Goal: Task Accomplishment & Management: Manage account settings

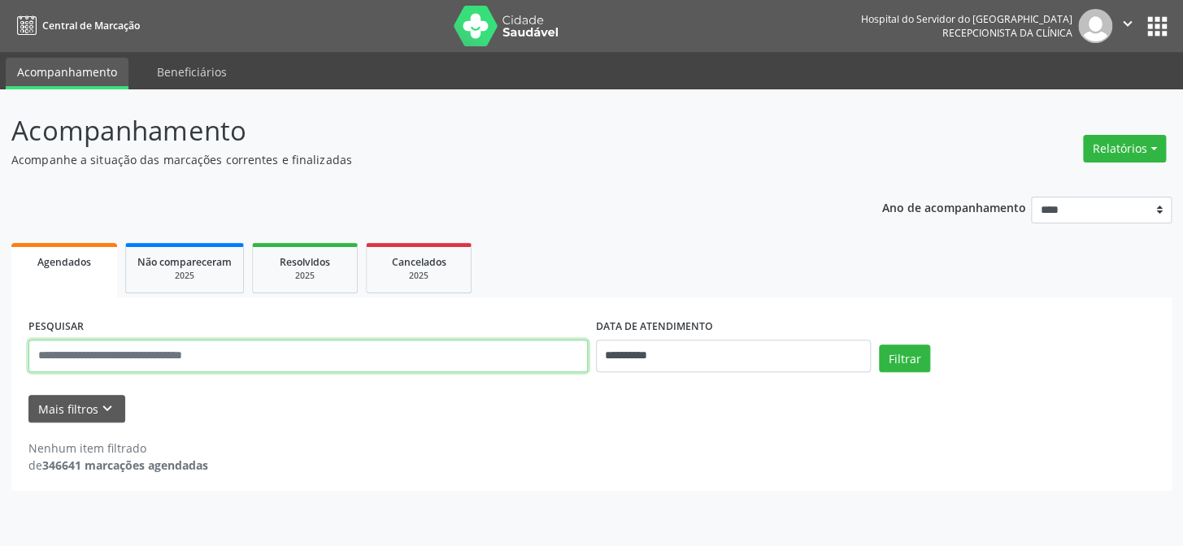
click at [136, 343] on input "text" at bounding box center [307, 356] width 559 height 33
type input "**********"
click at [879, 345] on button "Filtrar" at bounding box center [904, 359] width 51 height 28
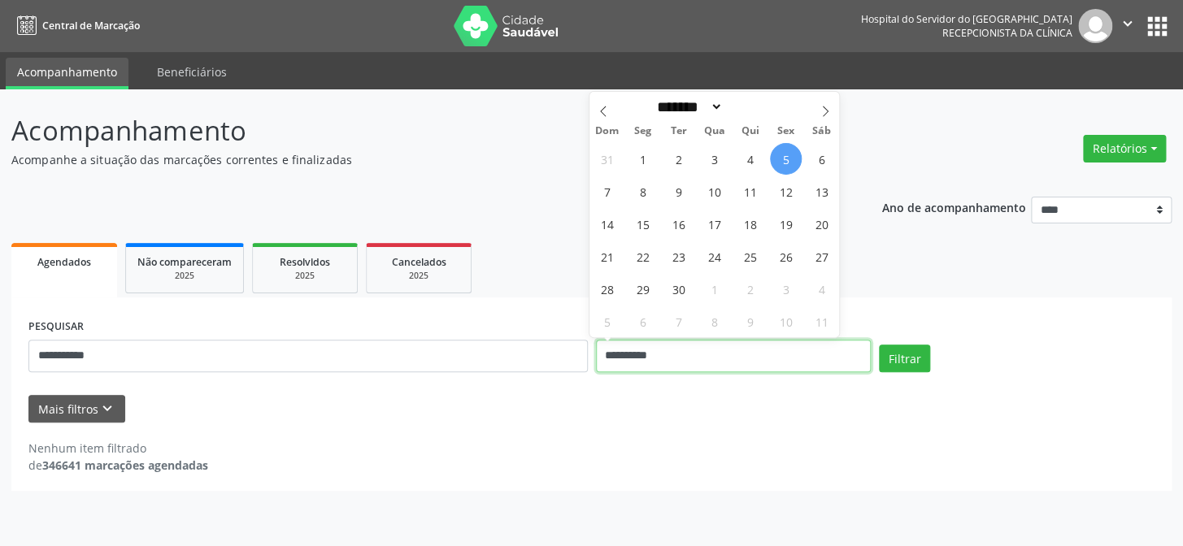
drag, startPoint x: 698, startPoint y: 353, endPoint x: 502, endPoint y: 369, distance: 197.4
click at [503, 369] on div "**********" at bounding box center [591, 349] width 1134 height 69
click at [879, 345] on button "Filtrar" at bounding box center [904, 359] width 51 height 28
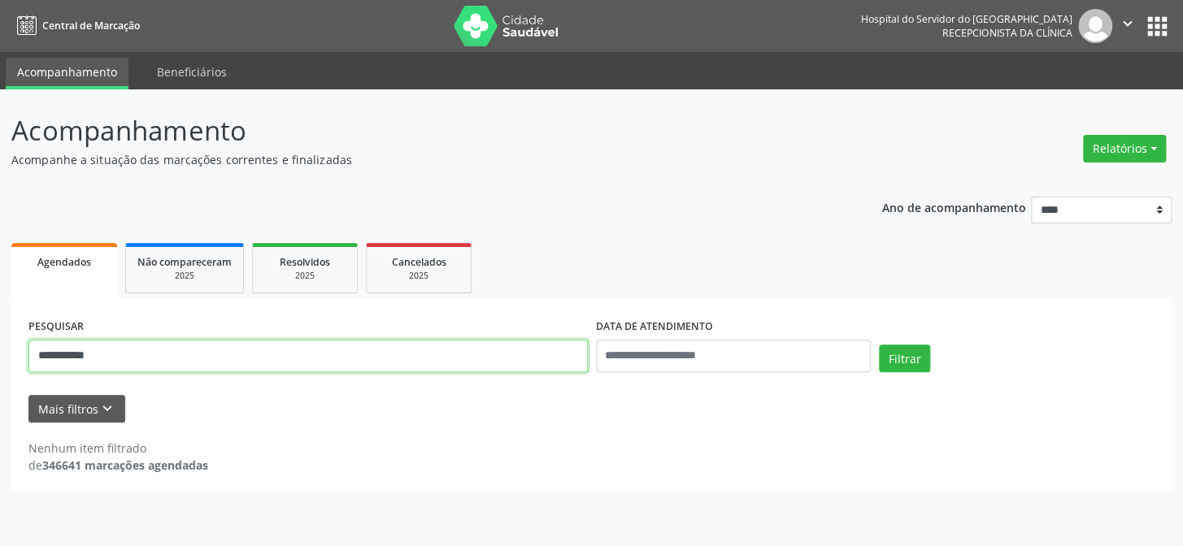
click at [73, 354] on input "**********" at bounding box center [307, 356] width 559 height 33
click at [166, 356] on input "**********" at bounding box center [307, 356] width 559 height 33
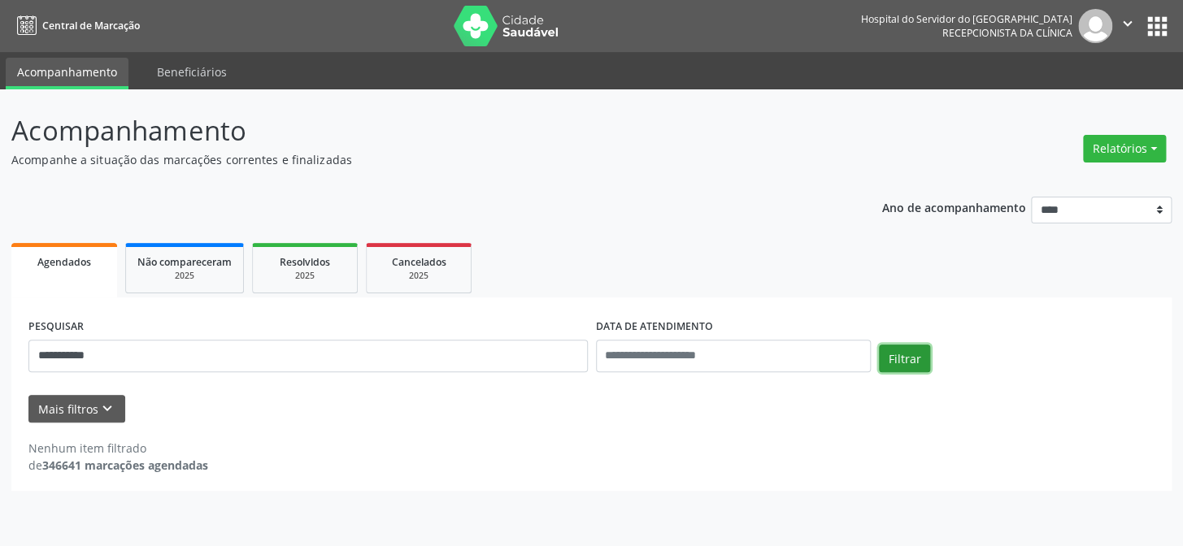
click at [902, 360] on button "Filtrar" at bounding box center [904, 359] width 51 height 28
click at [1090, 144] on button "Relatórios" at bounding box center [1124, 149] width 83 height 28
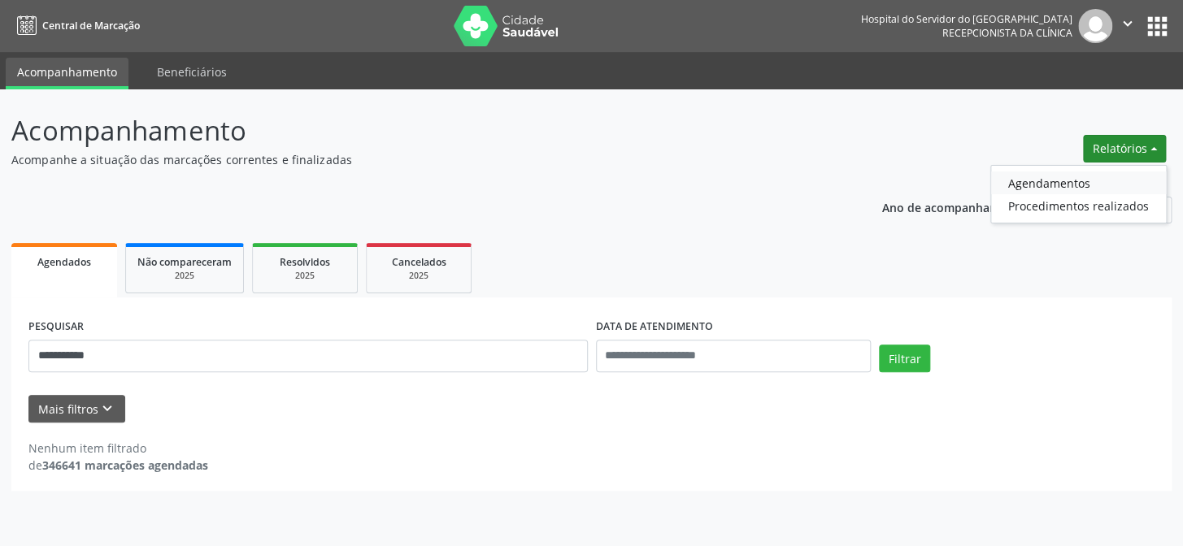
click at [1007, 187] on link "Agendamentos" at bounding box center [1078, 183] width 175 height 23
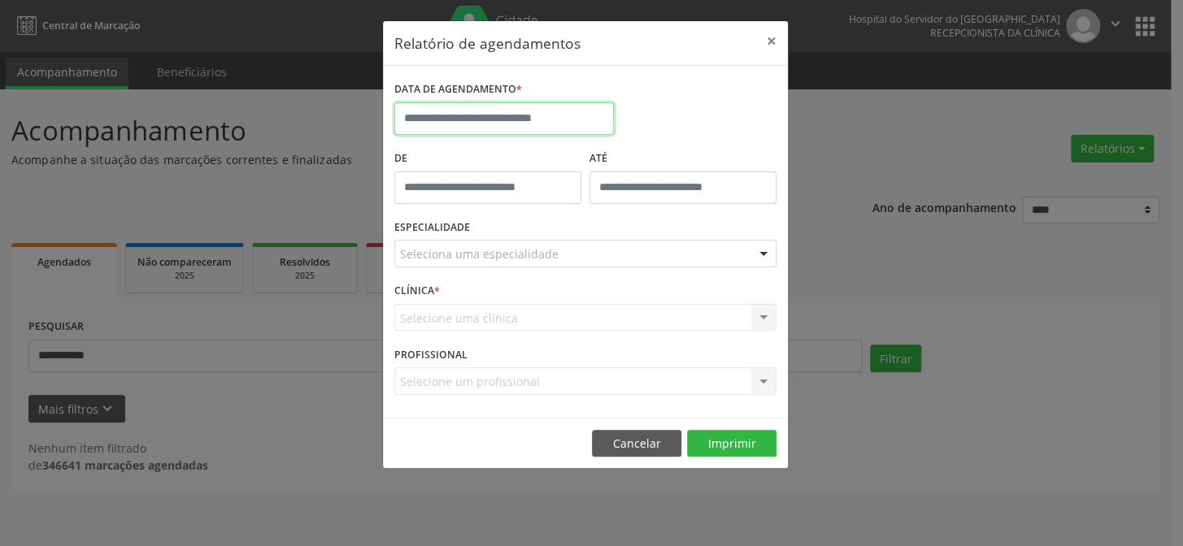
click at [451, 114] on input "text" at bounding box center [503, 118] width 219 height 33
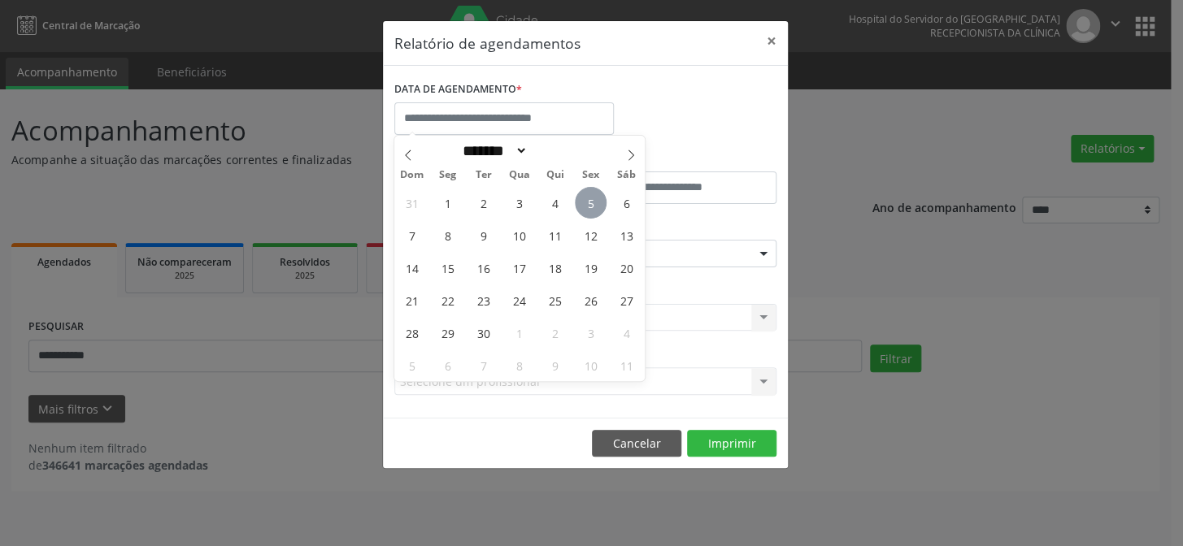
click at [593, 207] on span "5" at bounding box center [591, 203] width 32 height 32
type input "**********"
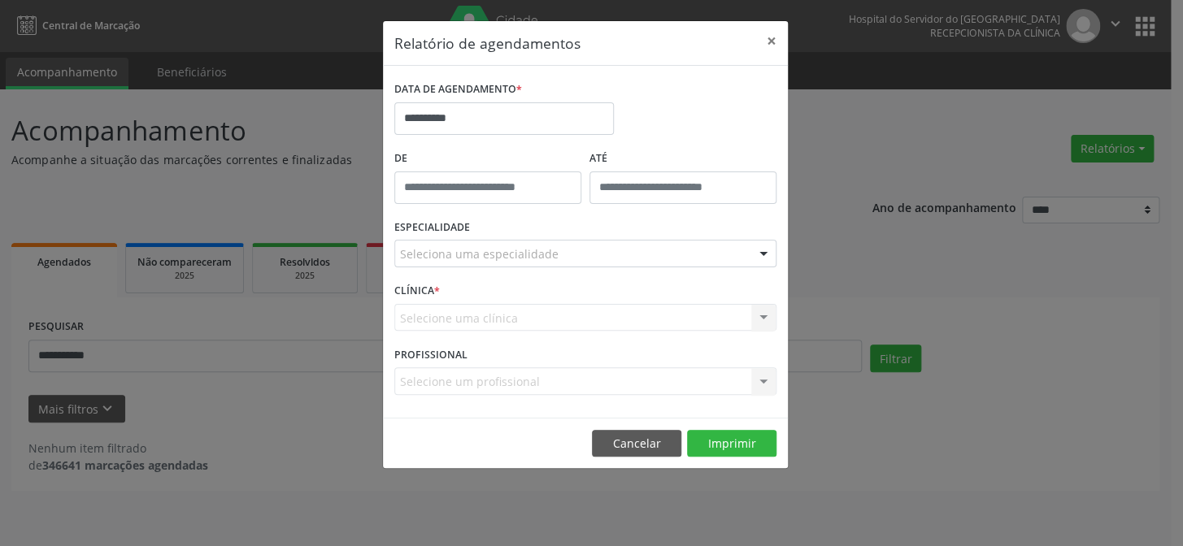
click at [576, 254] on div "Seleciona uma especialidade" at bounding box center [585, 254] width 382 height 28
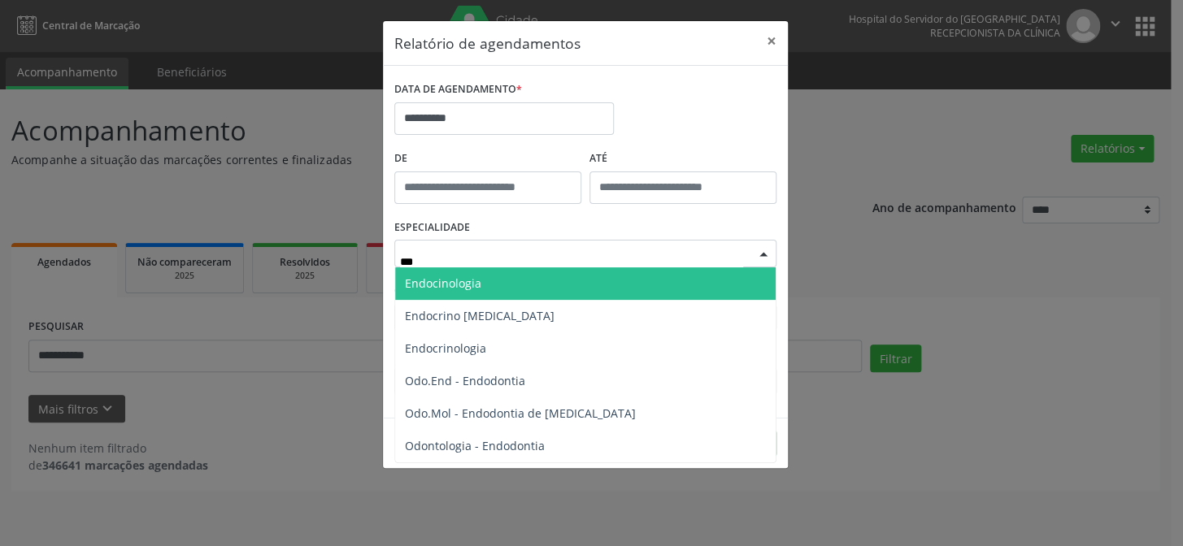
type input "****"
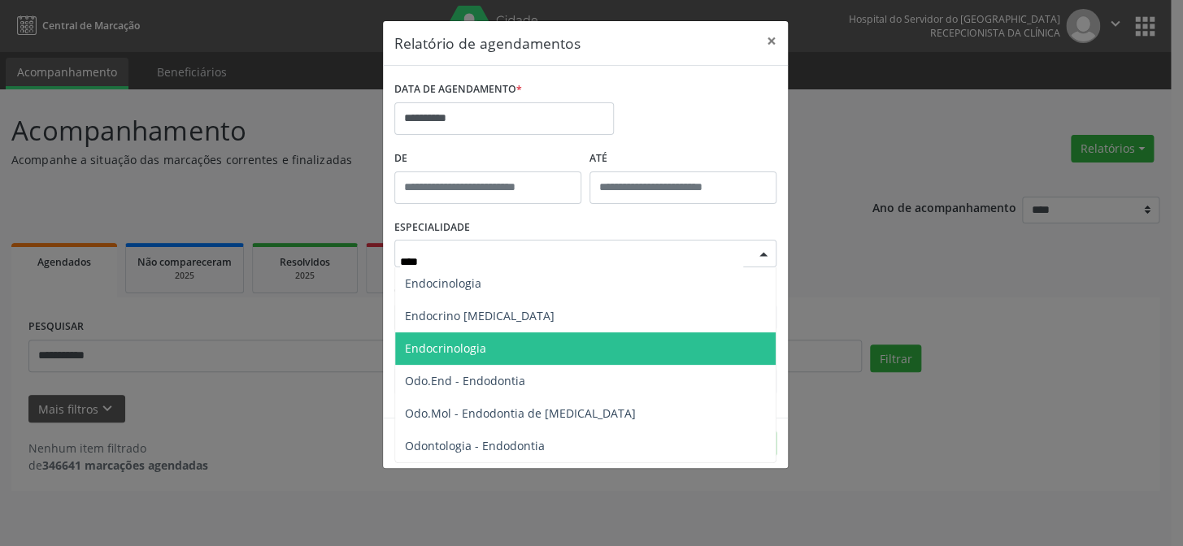
click at [463, 355] on span "Endocrinologia" at bounding box center [445, 348] width 81 height 15
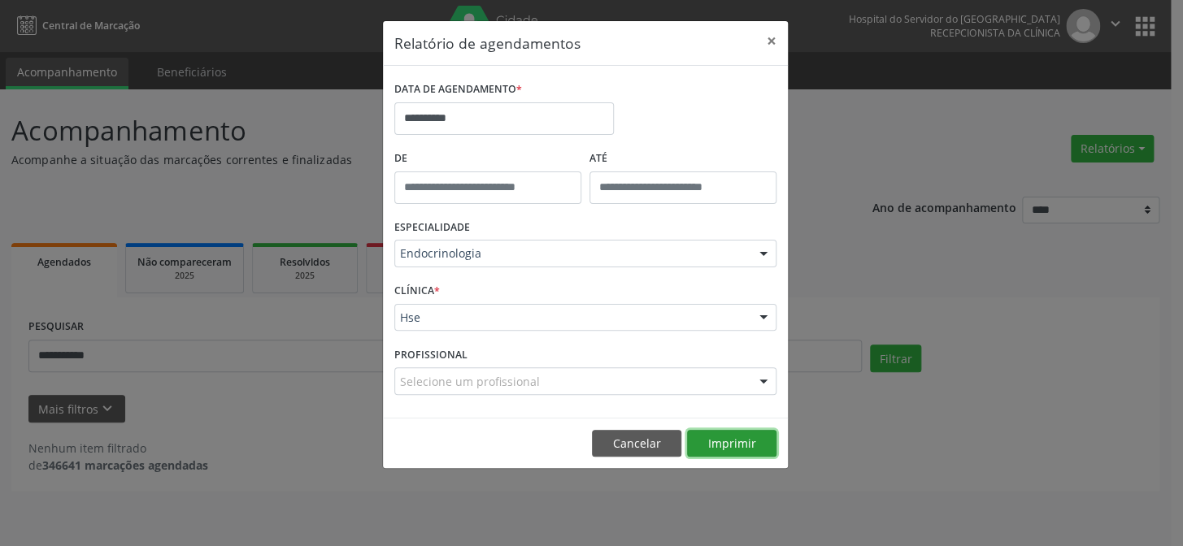
click at [744, 439] on button "Imprimir" at bounding box center [731, 444] width 89 height 28
click at [658, 433] on button "Cancelar" at bounding box center [636, 444] width 89 height 28
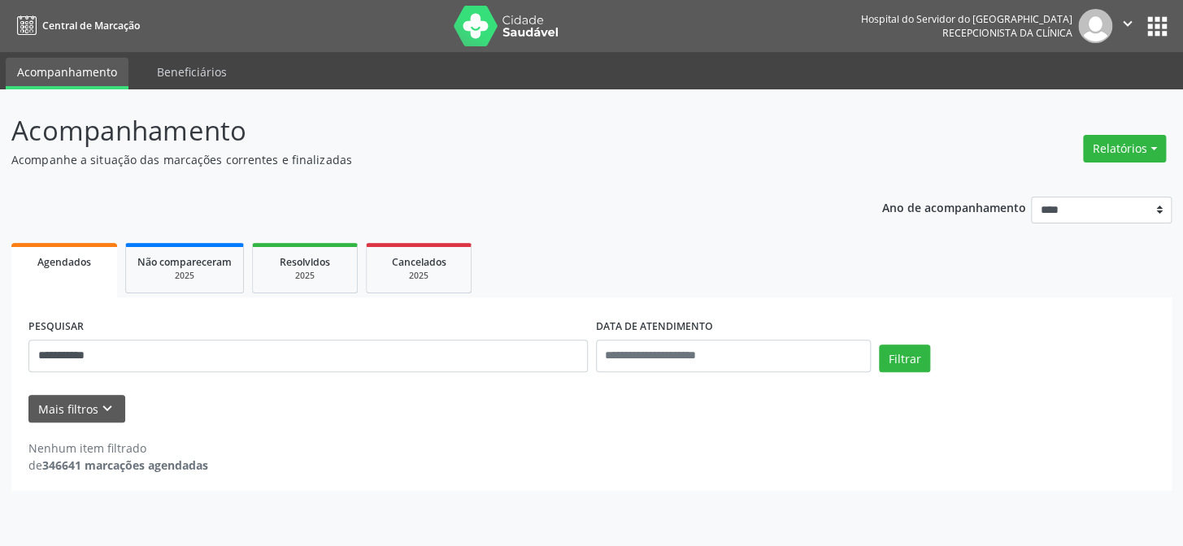
drag, startPoint x: 190, startPoint y: 336, endPoint x: 0, endPoint y: 296, distance: 194.4
click at [0, 332] on div "**********" at bounding box center [591, 317] width 1183 height 457
drag, startPoint x: 113, startPoint y: 360, endPoint x: 1, endPoint y: 289, distance: 132.6
click at [0, 293] on div "**********" at bounding box center [591, 317] width 1183 height 457
type input "**********"
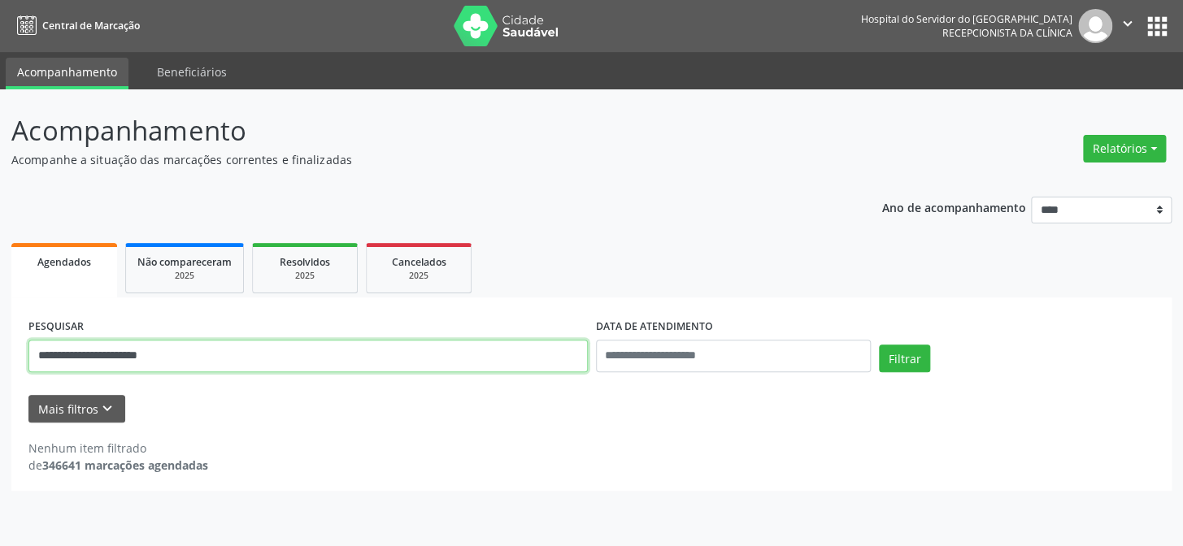
click at [879, 345] on button "Filtrar" at bounding box center [904, 359] width 51 height 28
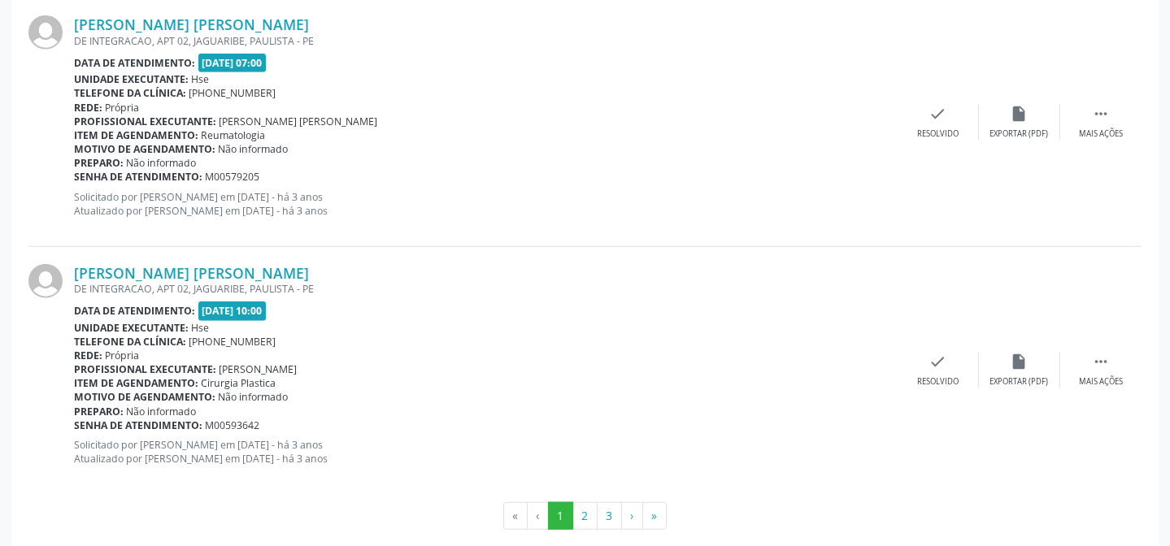
scroll to position [3736, 0]
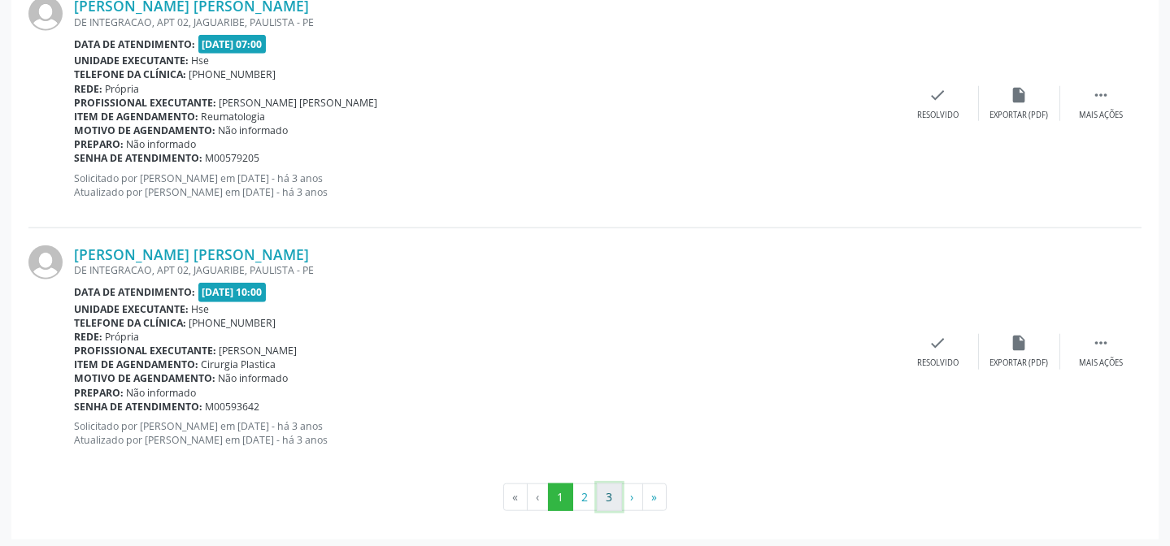
click at [606, 506] on button "3" at bounding box center [609, 498] width 25 height 28
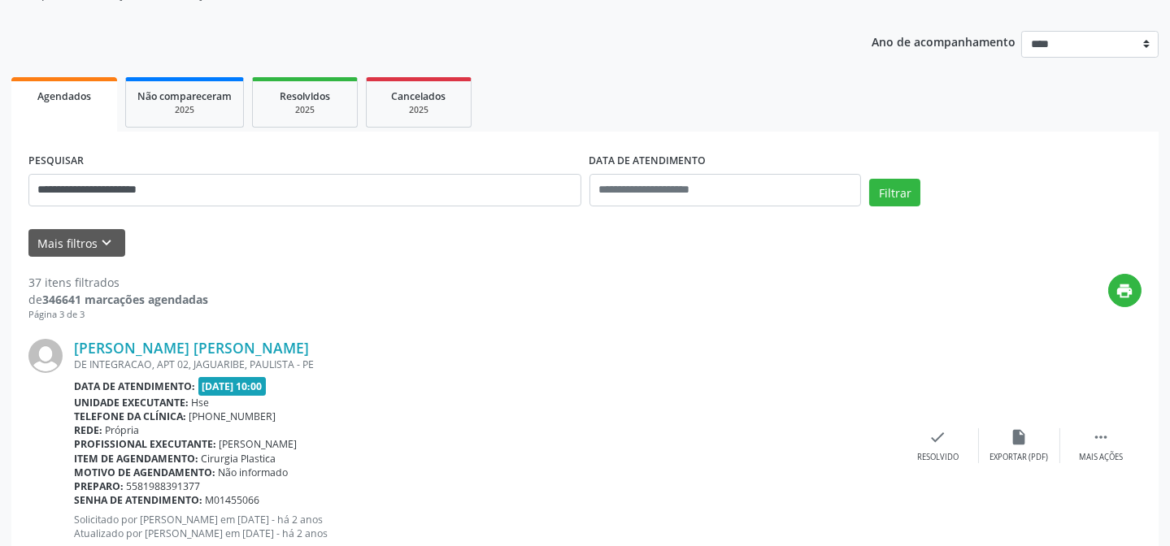
scroll to position [0, 0]
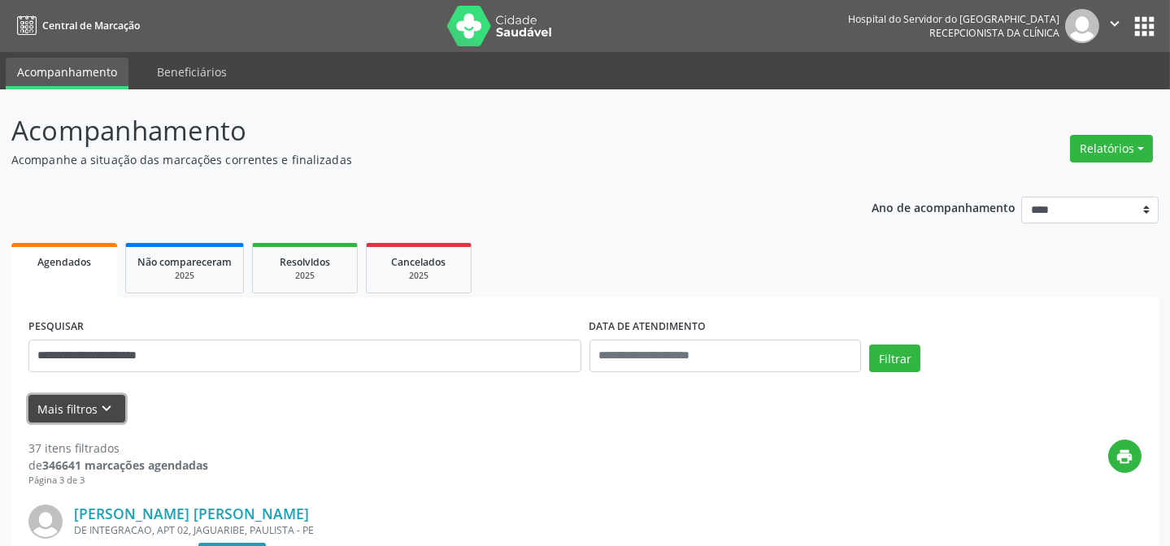
click at [89, 402] on button "Mais filtros keyboard_arrow_down" at bounding box center [76, 409] width 97 height 28
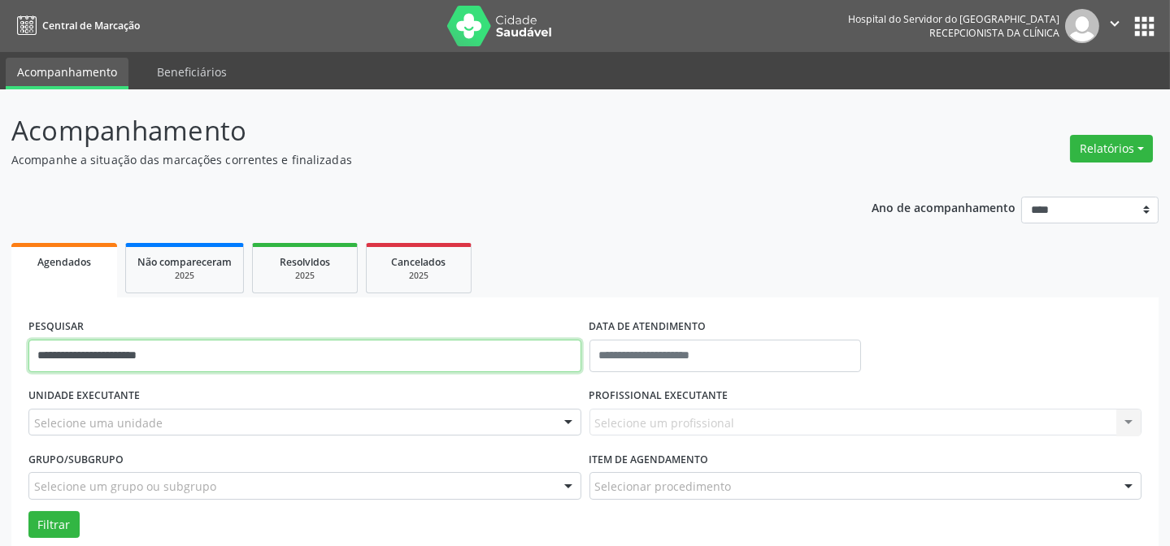
drag, startPoint x: 225, startPoint y: 343, endPoint x: 0, endPoint y: 350, distance: 225.3
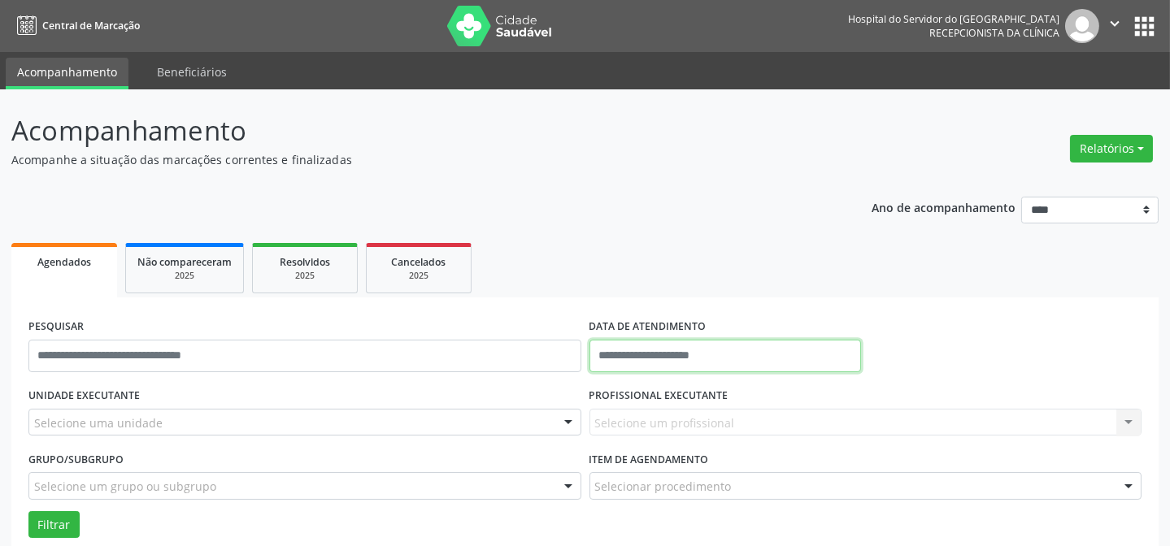
click at [649, 362] on input "text" at bounding box center [725, 356] width 272 height 33
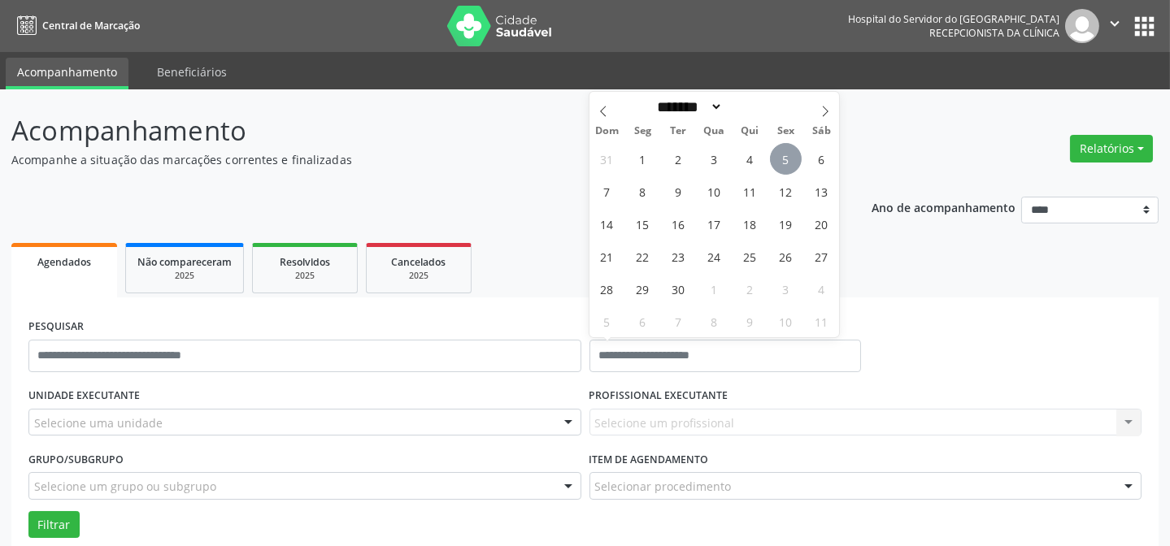
click at [776, 158] on span "5" at bounding box center [786, 159] width 32 height 32
type input "**********"
click at [776, 158] on span "5" at bounding box center [786, 159] width 32 height 32
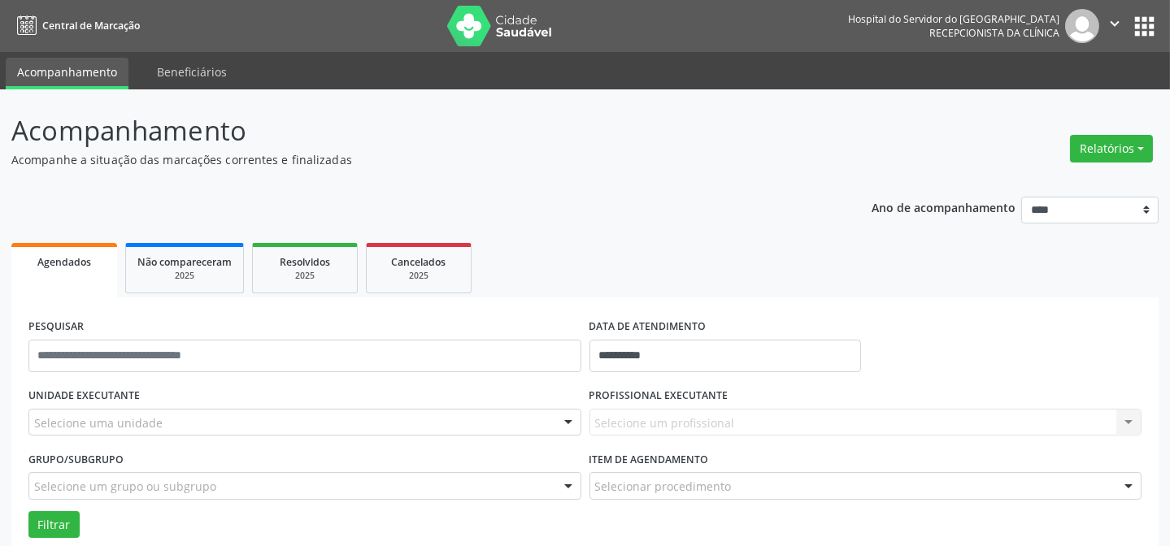
click at [278, 418] on div "Selecione uma unidade" at bounding box center [304, 423] width 553 height 28
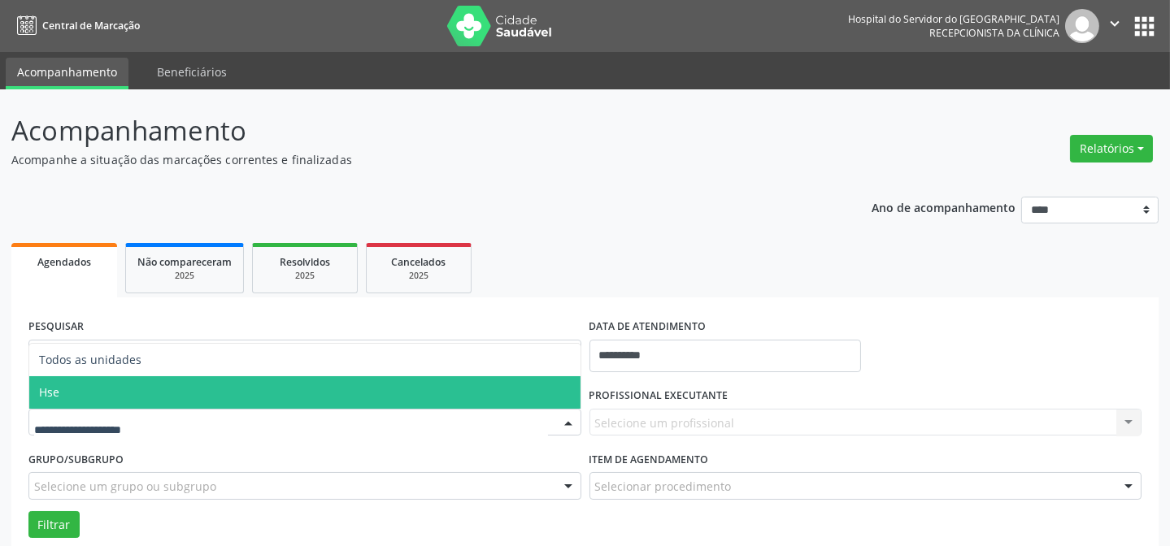
click at [120, 397] on span "Hse" at bounding box center [304, 392] width 551 height 33
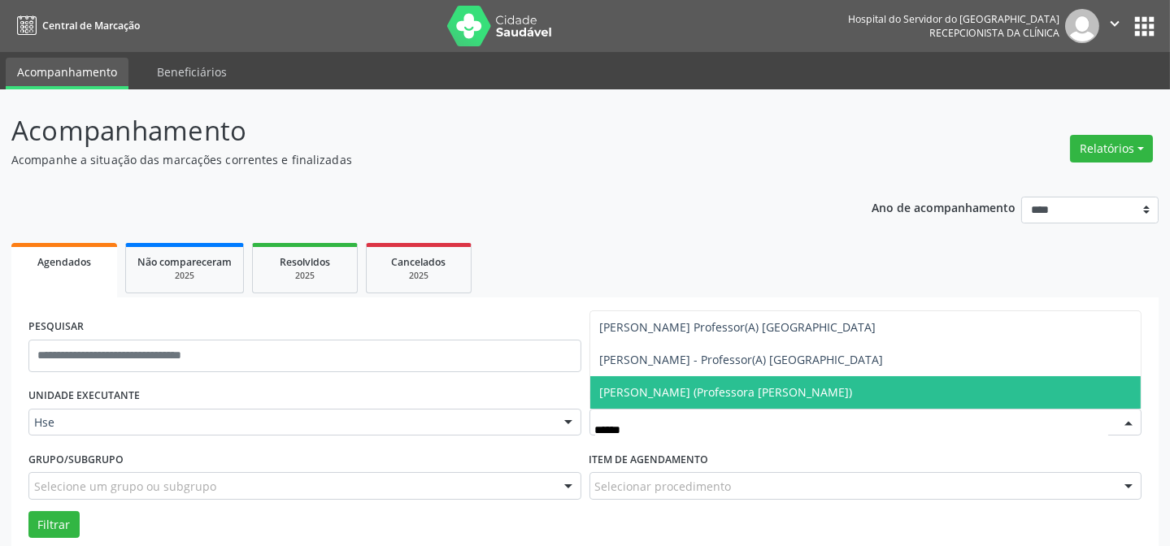
type input "*******"
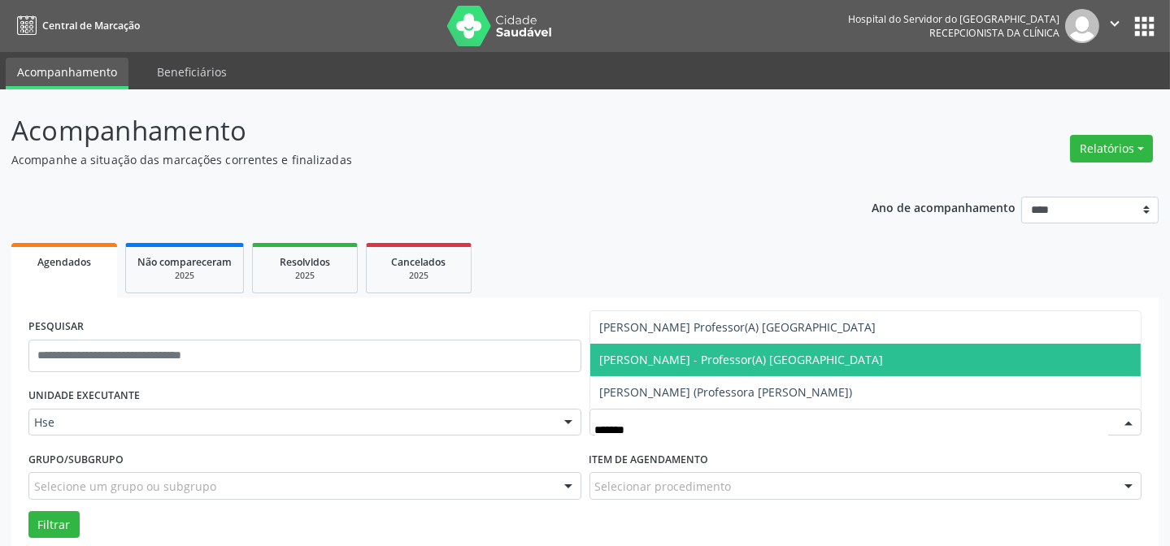
click at [748, 369] on span "[PERSON_NAME] - Professor(A) [GEOGRAPHIC_DATA]" at bounding box center [865, 360] width 551 height 33
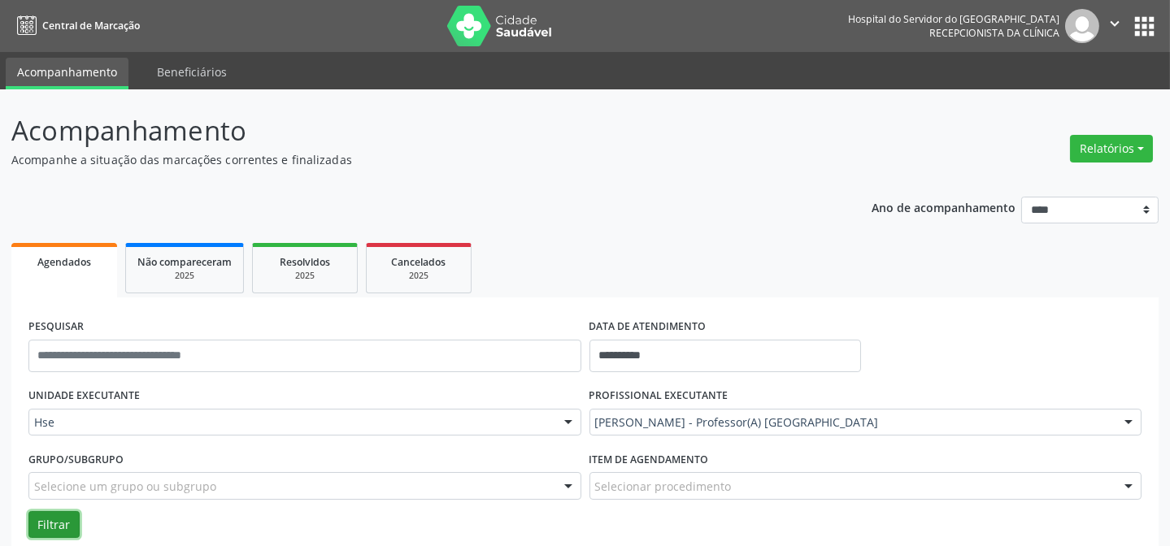
click at [72, 523] on button "Filtrar" at bounding box center [53, 525] width 51 height 28
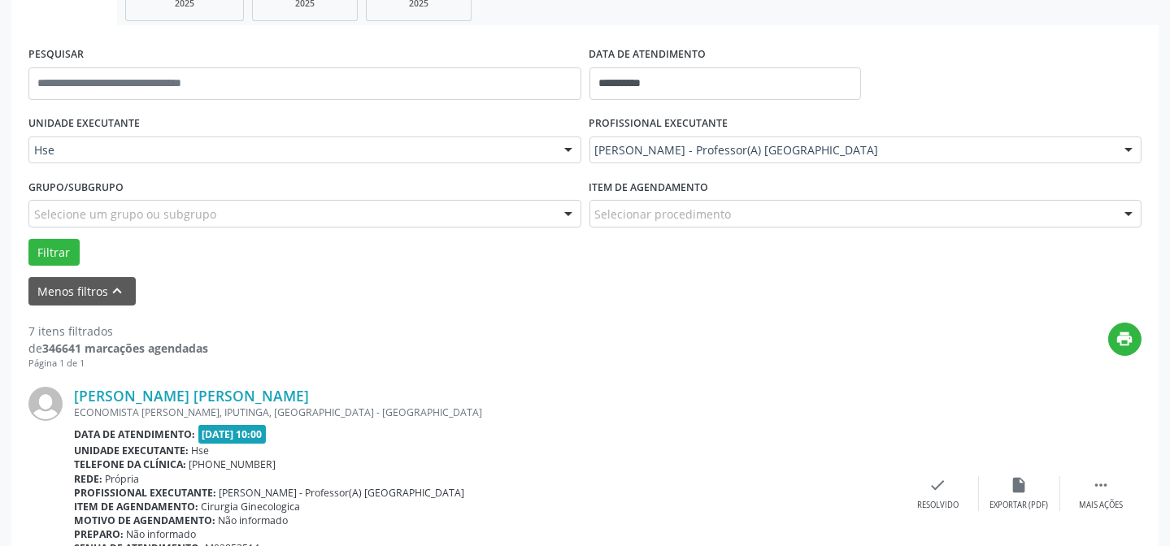
scroll to position [295, 0]
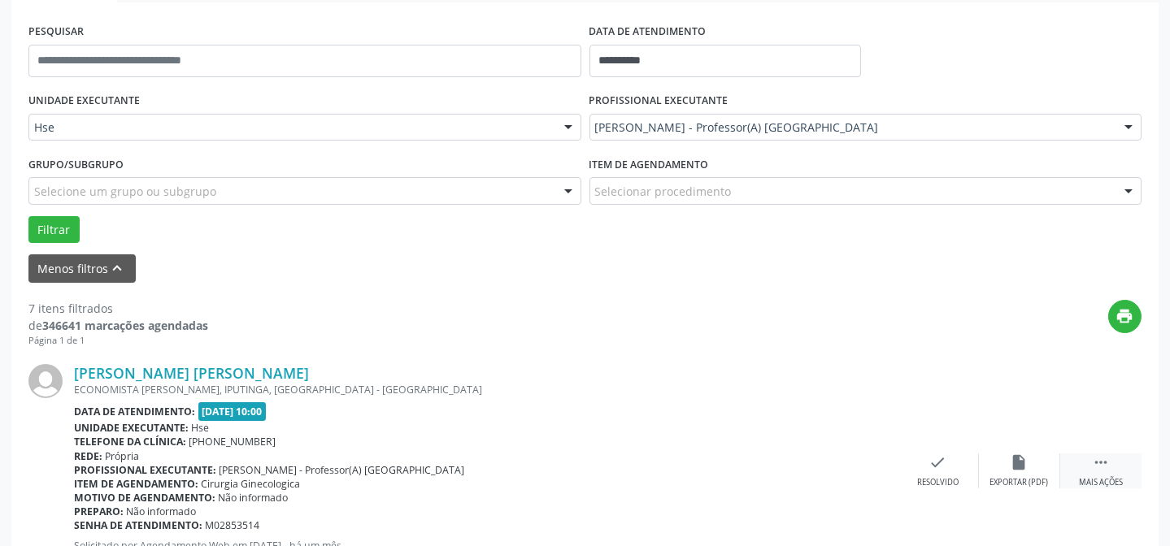
click at [1113, 471] on div " Mais ações" at bounding box center [1100, 471] width 81 height 35
click at [1007, 460] on div "alarm_off Não compareceu" at bounding box center [1019, 471] width 81 height 35
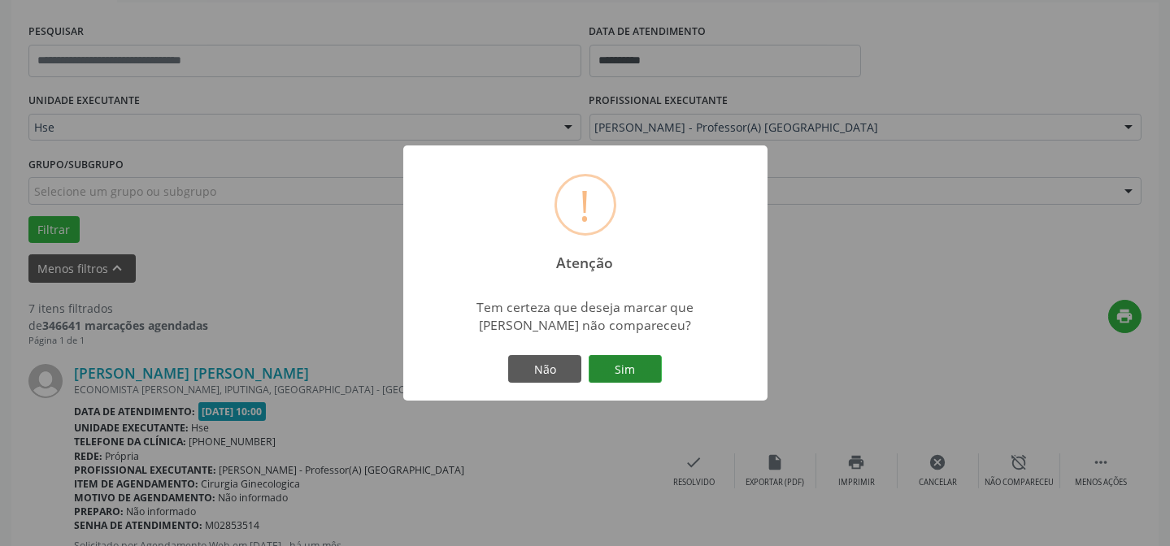
click at [645, 368] on button "Sim" at bounding box center [625, 369] width 73 height 28
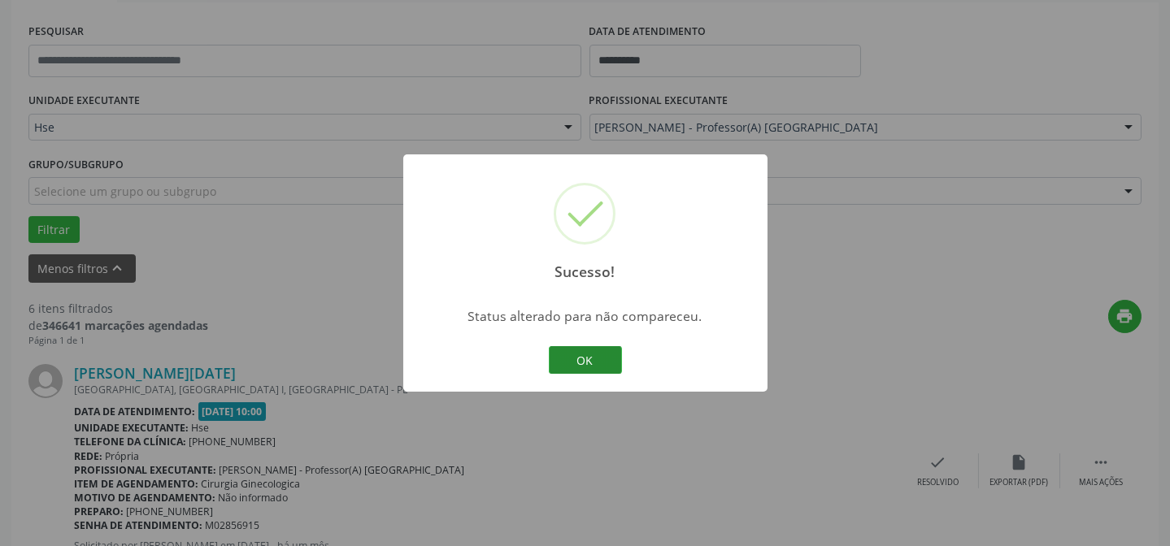
click at [594, 362] on button "OK" at bounding box center [585, 360] width 73 height 28
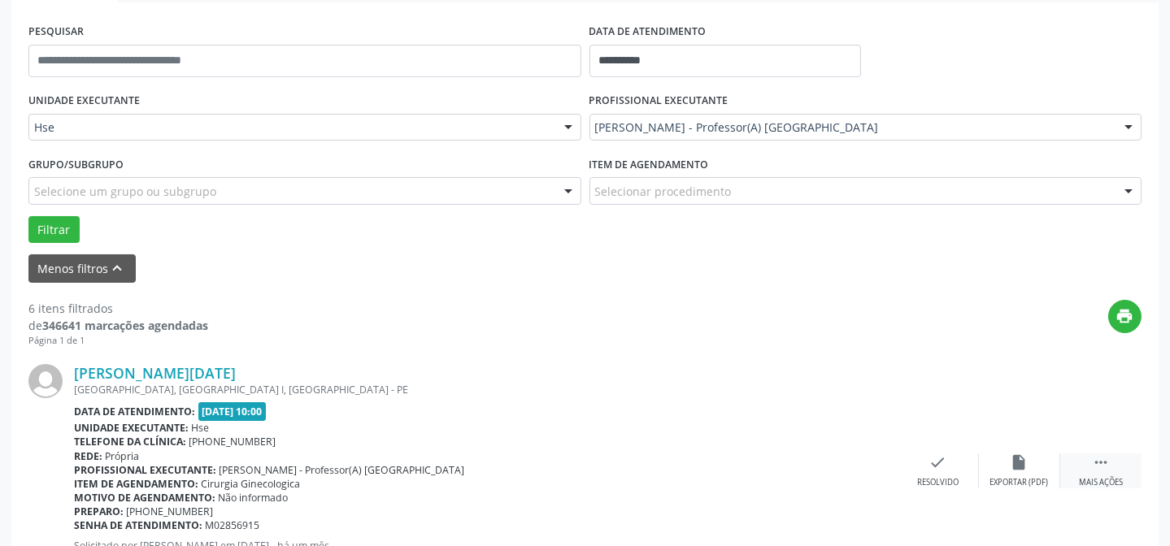
click at [1081, 471] on div " Mais ações" at bounding box center [1100, 471] width 81 height 35
click at [1006, 463] on div "alarm_off Não compareceu" at bounding box center [1019, 471] width 81 height 35
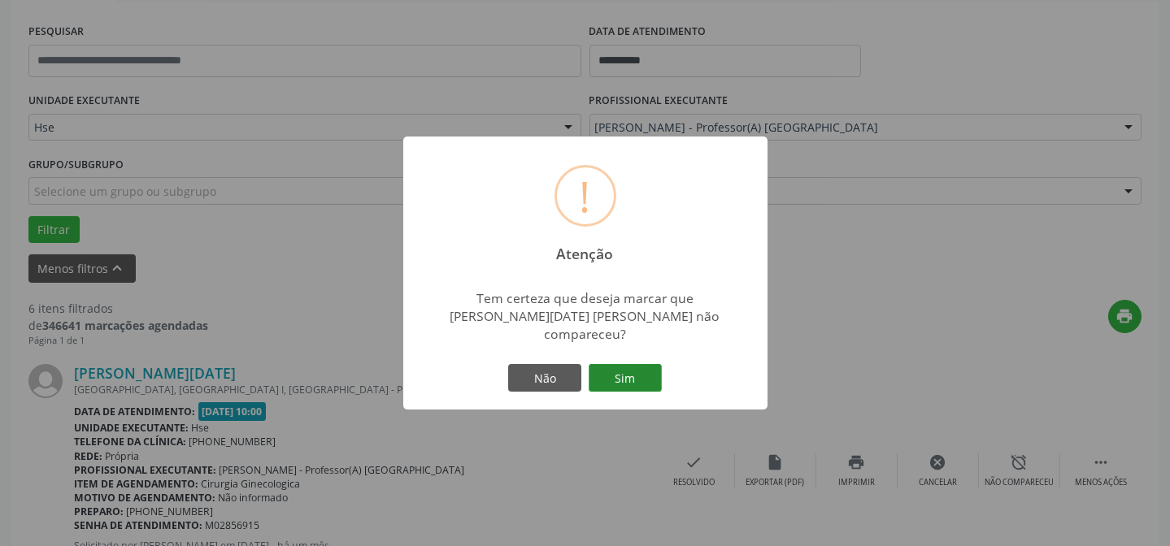
click at [643, 379] on button "Sim" at bounding box center [625, 378] width 73 height 28
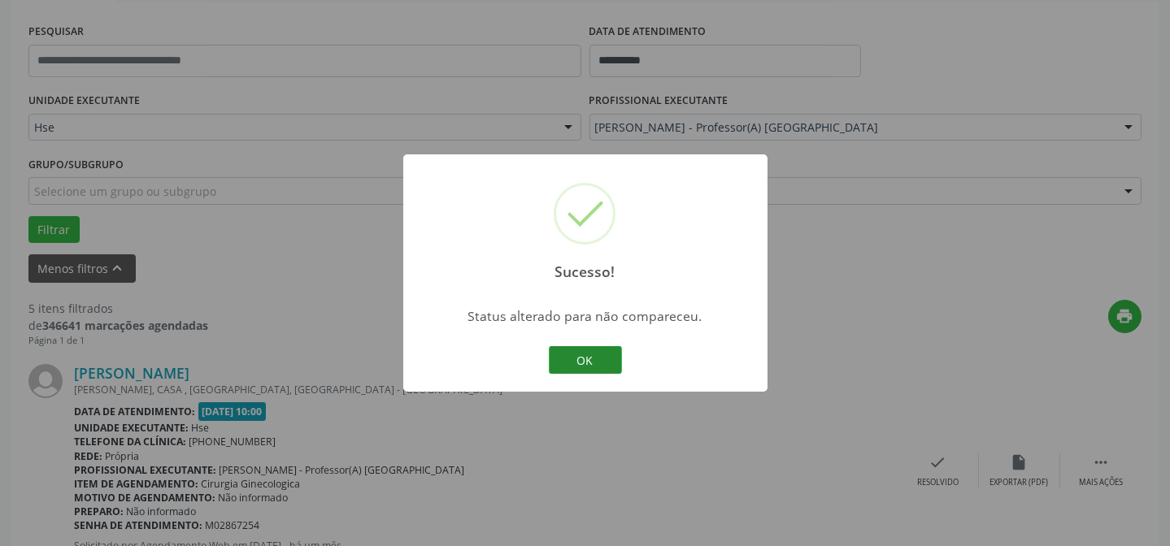
click at [574, 359] on button "OK" at bounding box center [585, 360] width 73 height 28
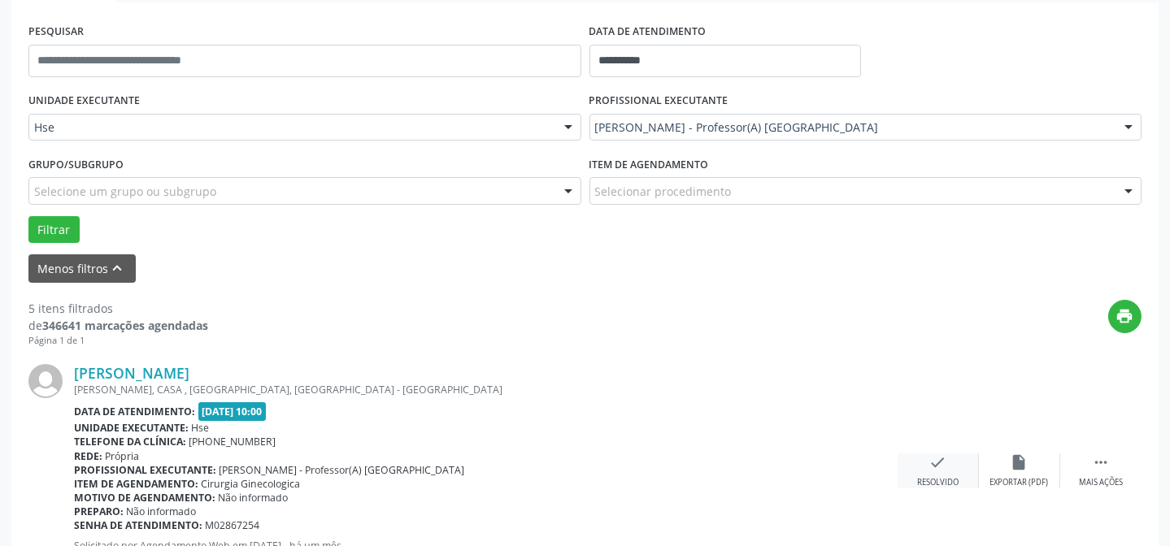
click at [937, 463] on icon "check" at bounding box center [938, 463] width 18 height 18
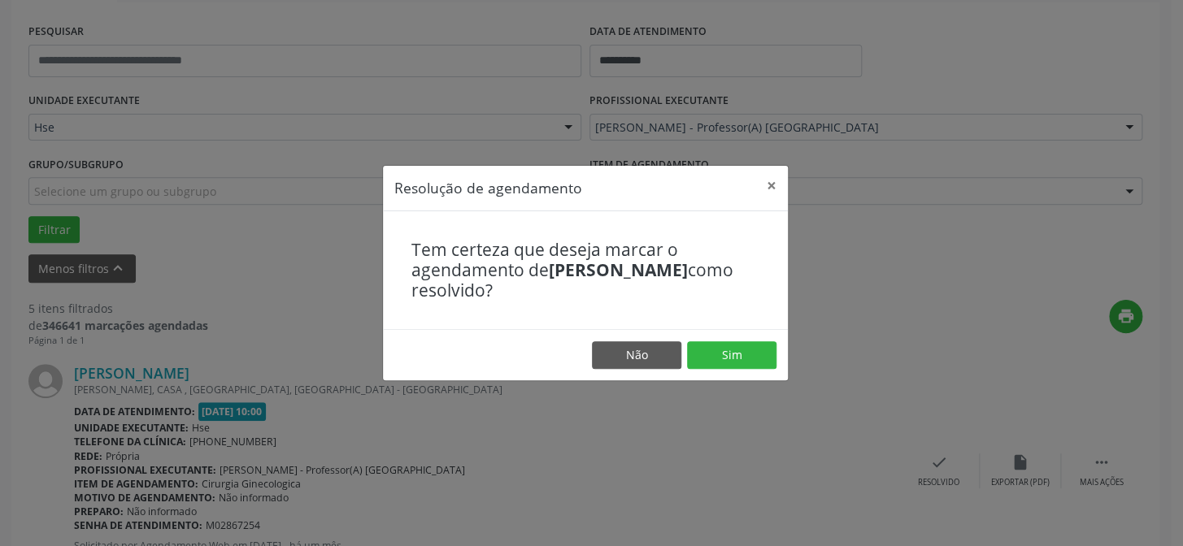
click at [778, 364] on footer "Não Sim" at bounding box center [585, 354] width 405 height 51
click at [768, 361] on button "Sim" at bounding box center [731, 355] width 89 height 28
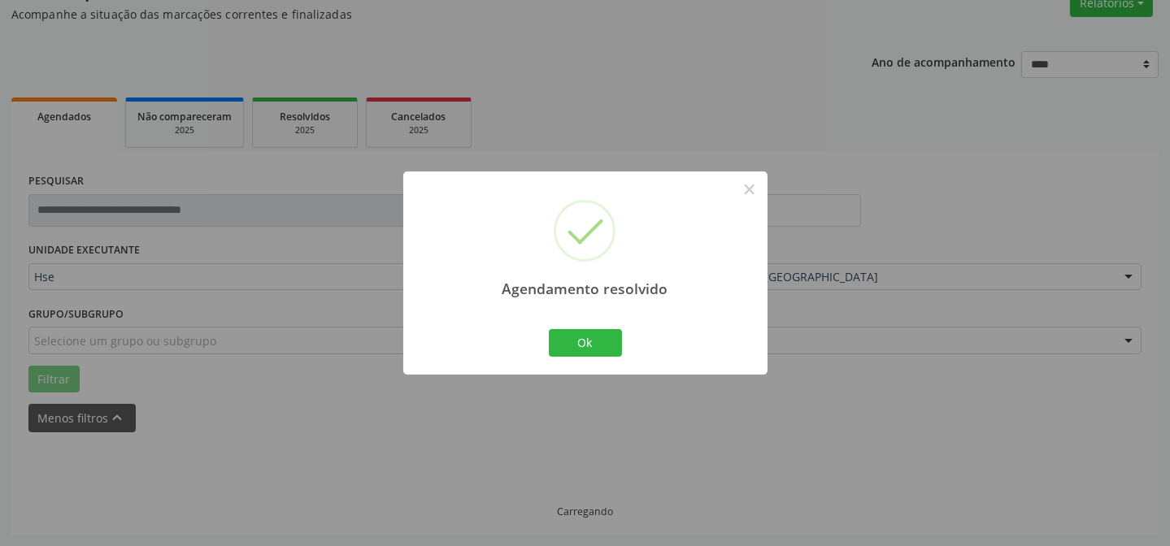
scroll to position [163, 0]
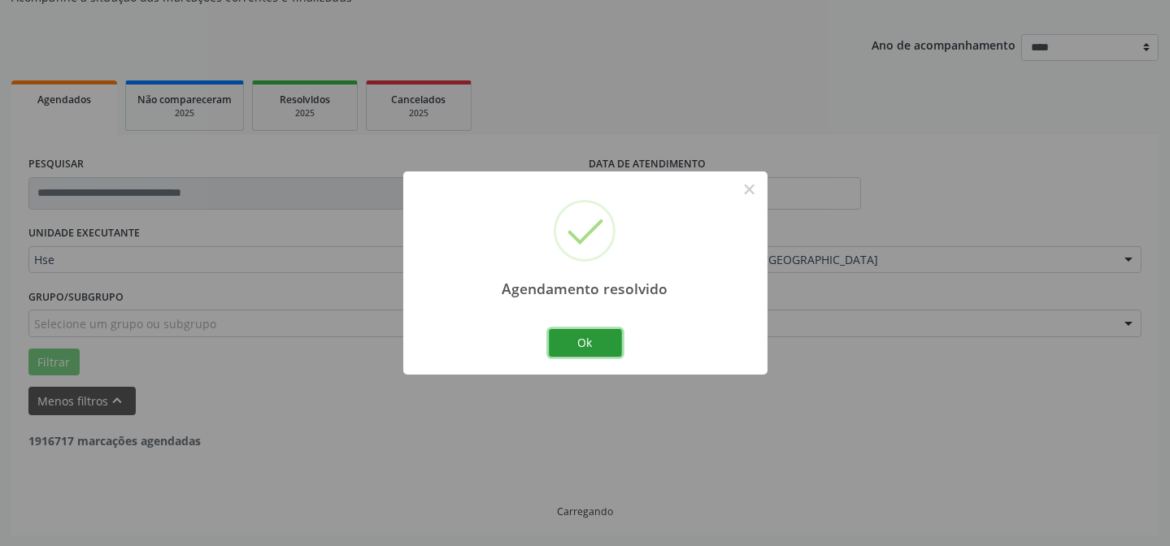
drag, startPoint x: 611, startPoint y: 341, endPoint x: 610, endPoint y: 316, distance: 25.2
click at [617, 327] on div "Ok Cancel" at bounding box center [585, 343] width 80 height 34
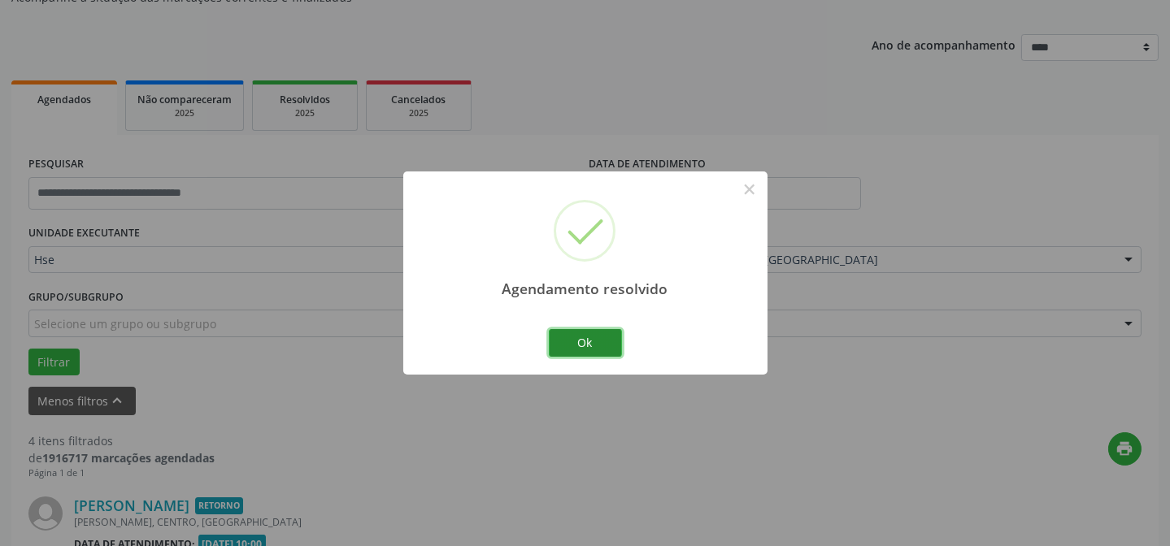
click at [585, 341] on button "Ok" at bounding box center [585, 343] width 73 height 28
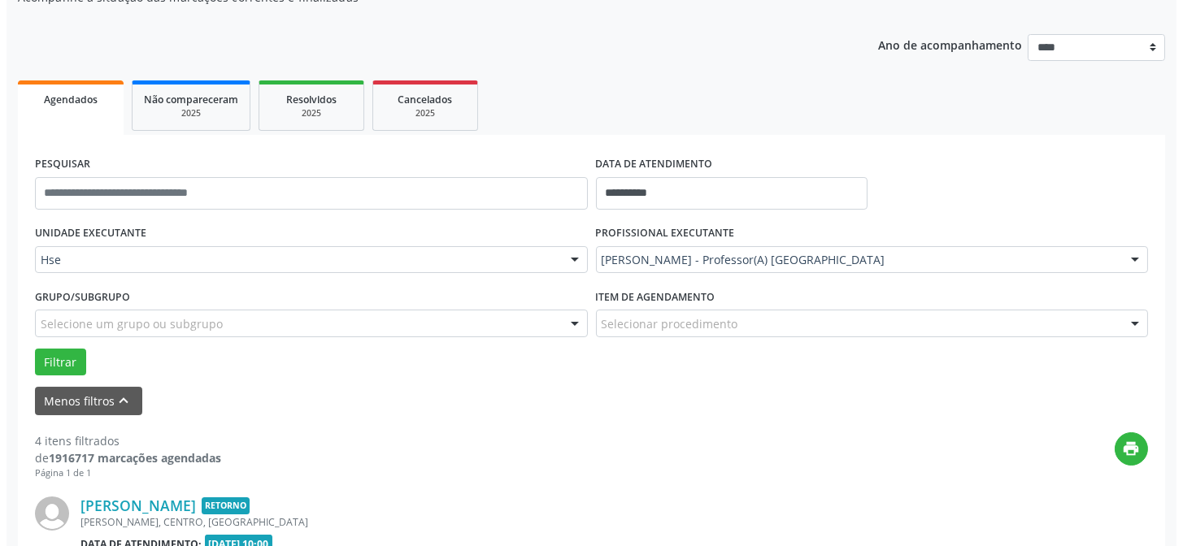
scroll to position [236, 0]
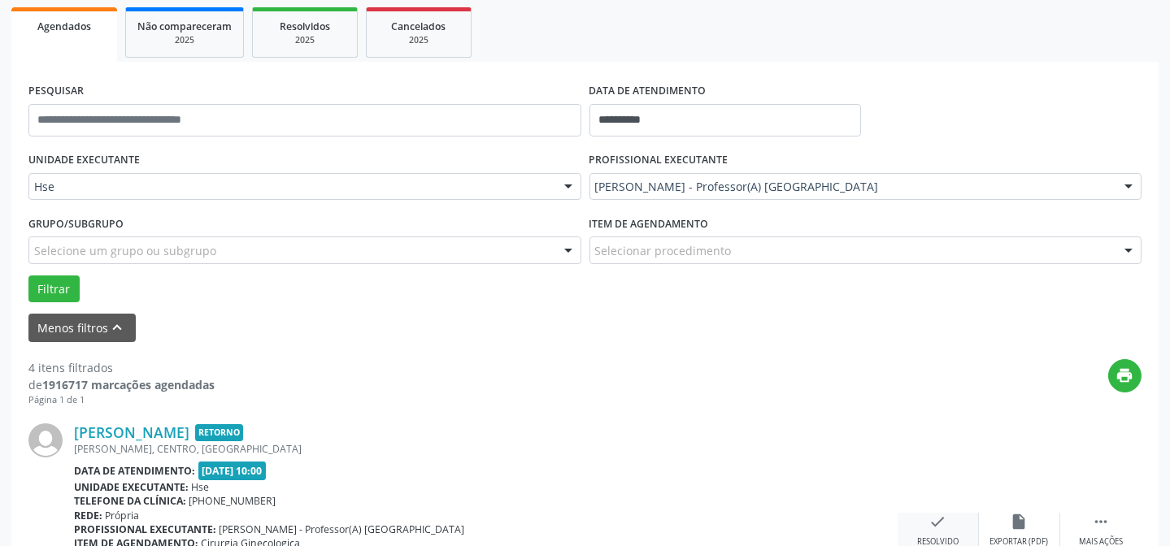
click at [914, 528] on div "check Resolvido" at bounding box center [937, 530] width 81 height 35
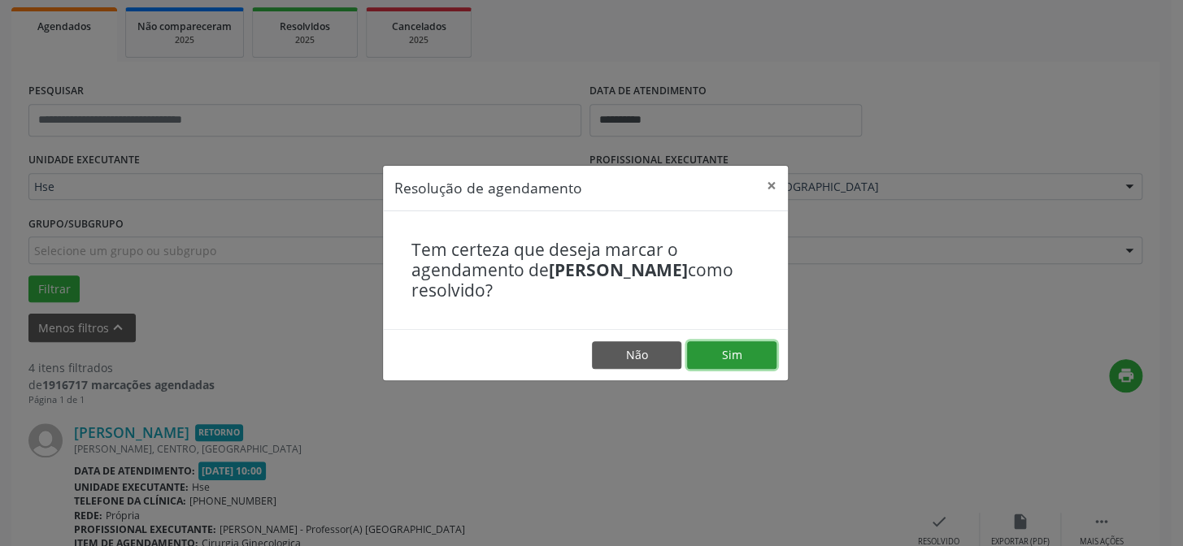
click at [733, 359] on button "Sim" at bounding box center [731, 355] width 89 height 28
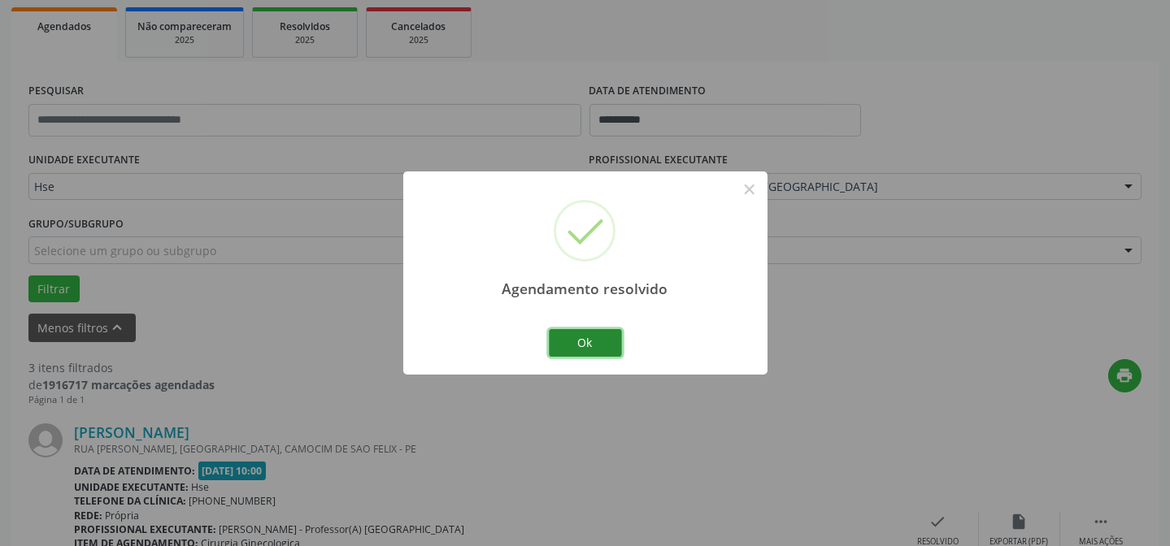
drag, startPoint x: 576, startPoint y: 345, endPoint x: 548, endPoint y: 339, distance: 29.0
click at [576, 345] on button "Ok" at bounding box center [585, 343] width 73 height 28
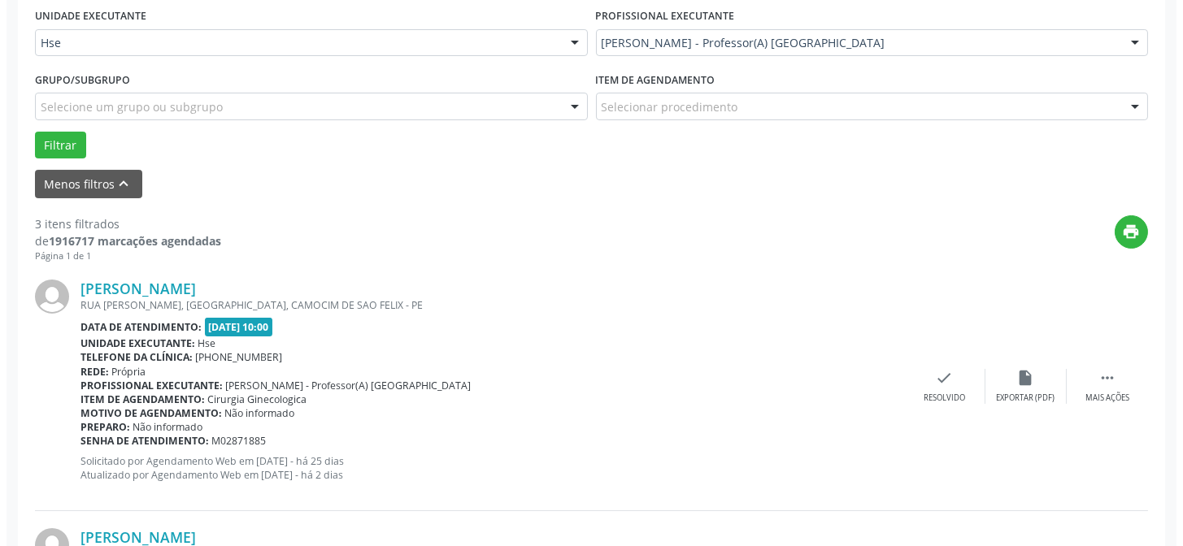
scroll to position [384, 0]
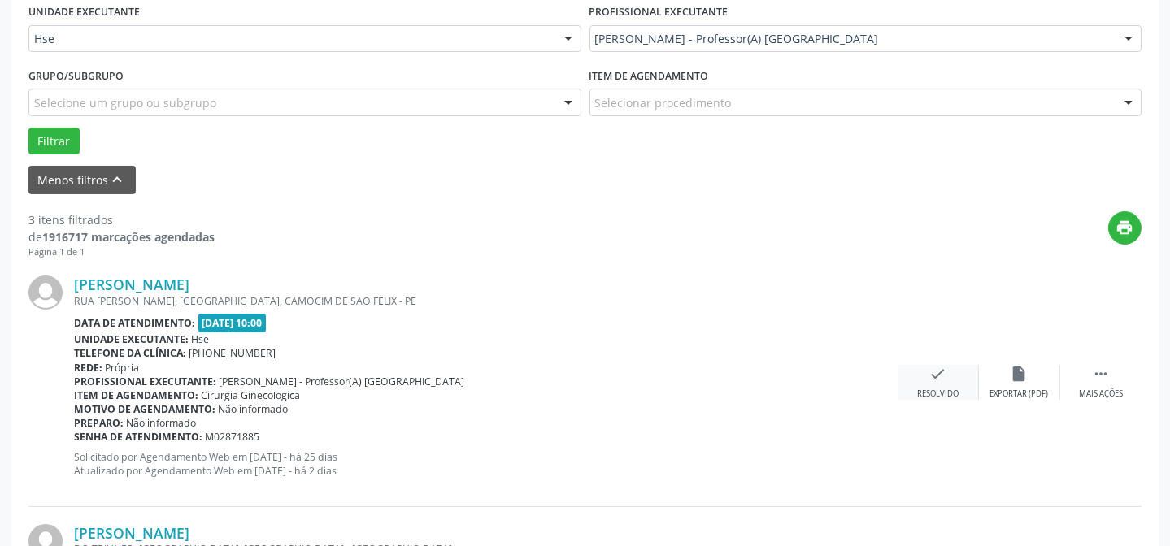
click at [919, 381] on div "check Resolvido" at bounding box center [937, 382] width 81 height 35
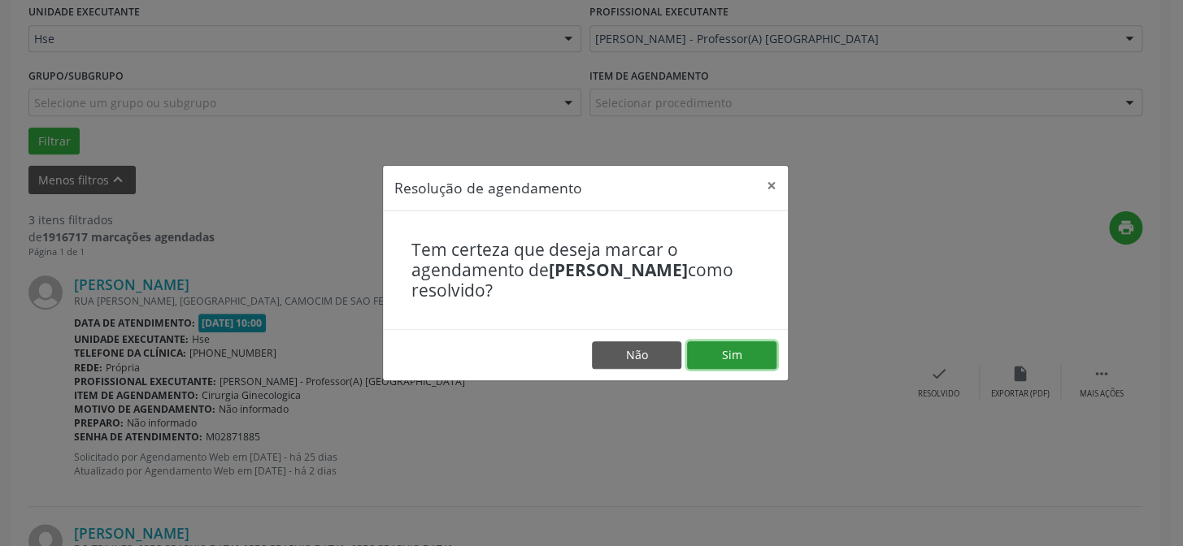
click at [722, 364] on button "Sim" at bounding box center [731, 355] width 89 height 28
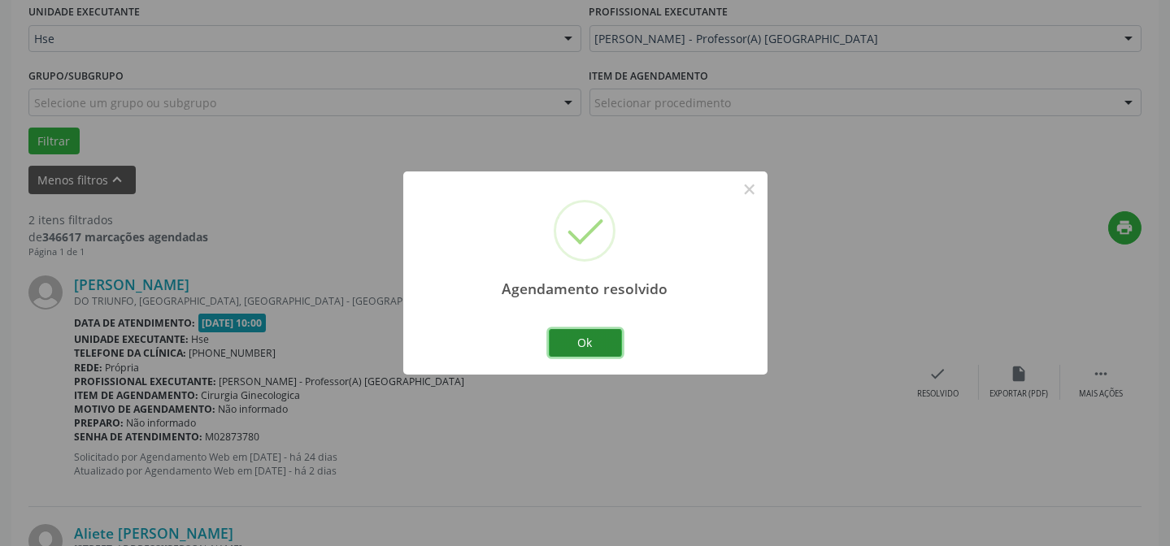
click at [589, 352] on button "Ok" at bounding box center [585, 343] width 73 height 28
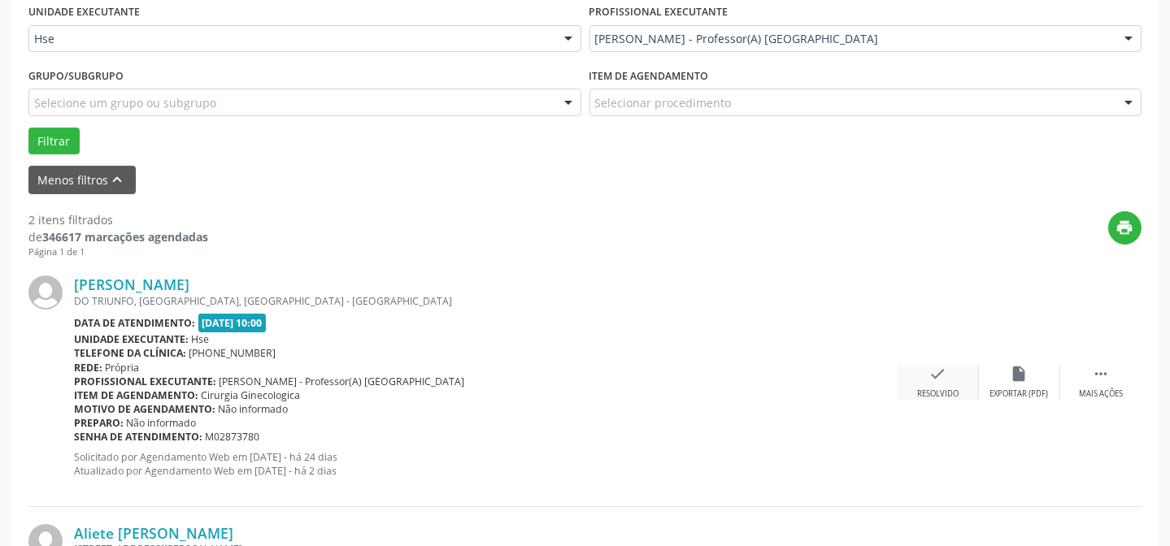
click at [919, 395] on div "Resolvido" at bounding box center [937, 394] width 41 height 11
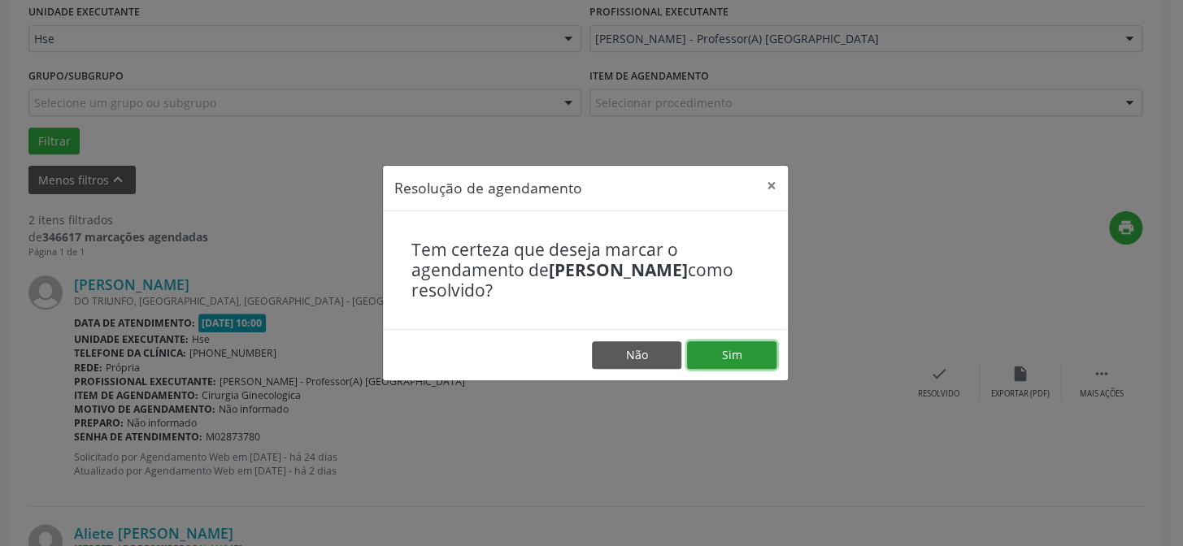
click at [757, 356] on button "Sim" at bounding box center [731, 355] width 89 height 28
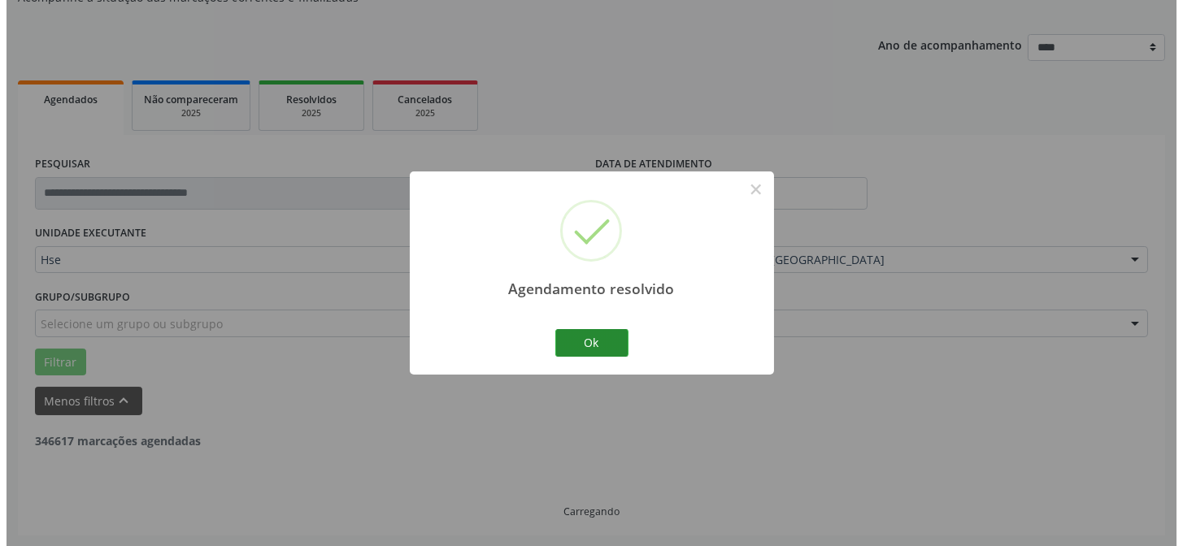
scroll to position [372, 0]
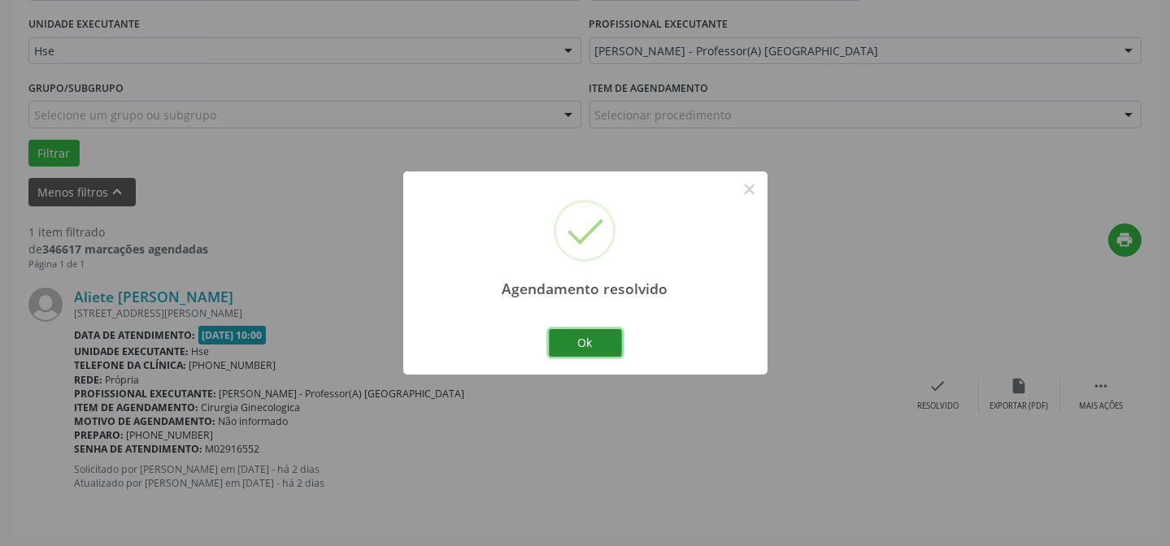
click at [607, 353] on button "Ok" at bounding box center [585, 343] width 73 height 28
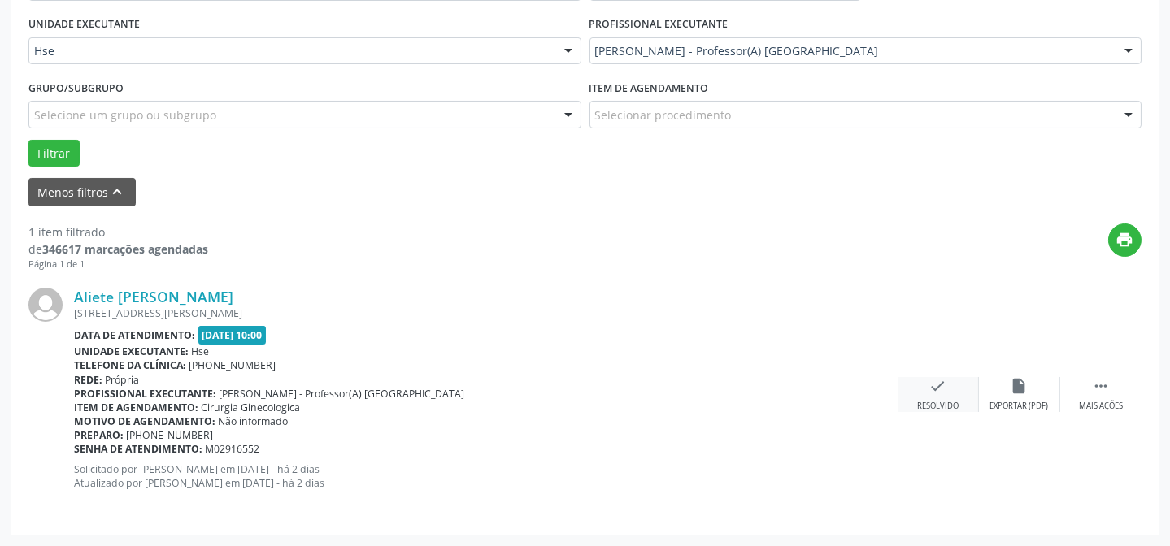
click at [950, 394] on div "check Resolvido" at bounding box center [937, 394] width 81 height 35
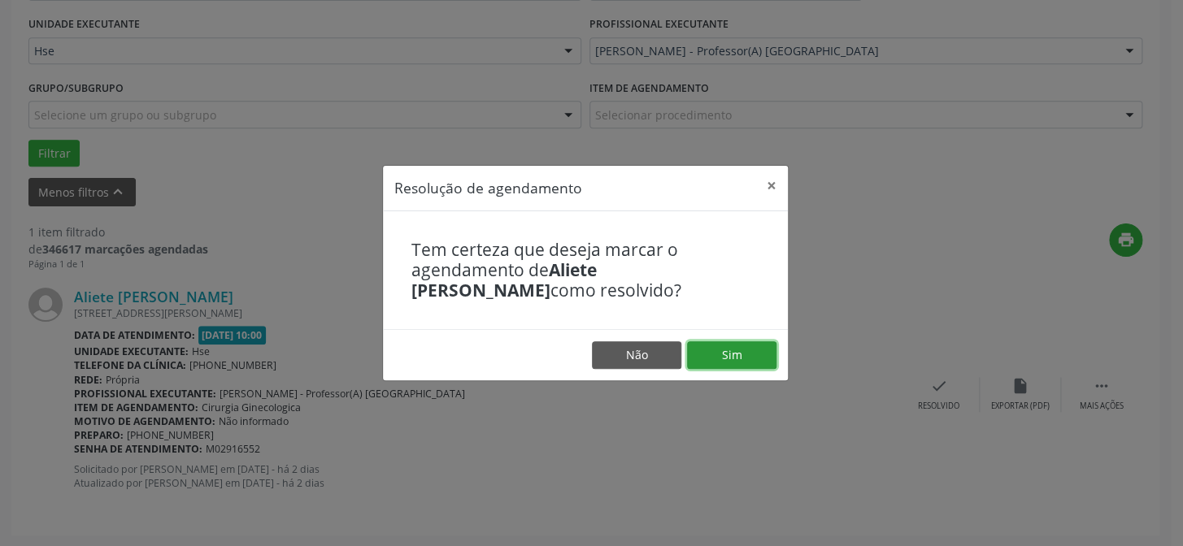
click at [765, 361] on button "Sim" at bounding box center [731, 355] width 89 height 28
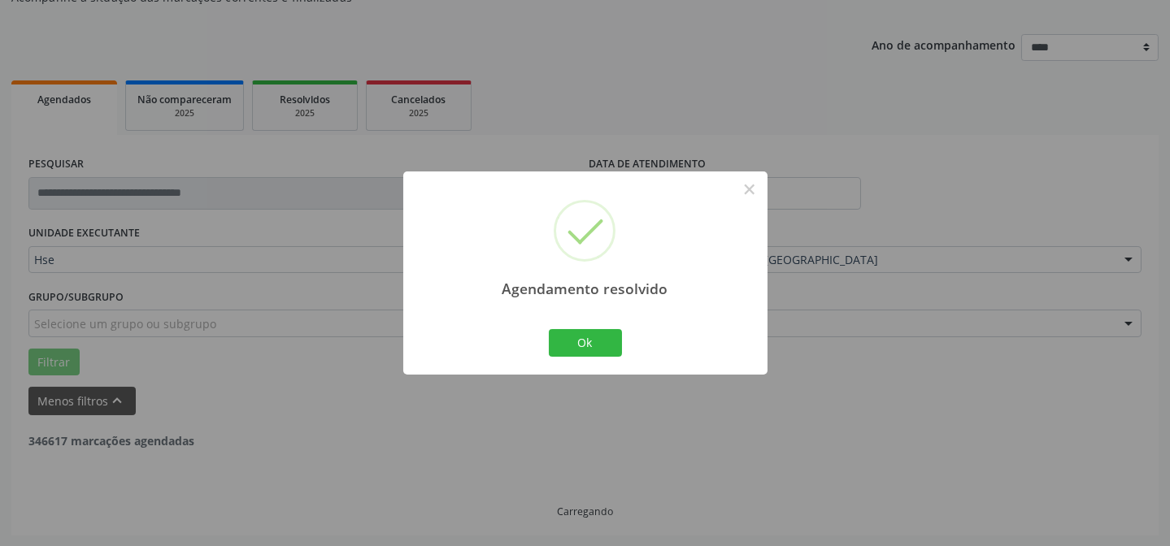
scroll to position [110, 0]
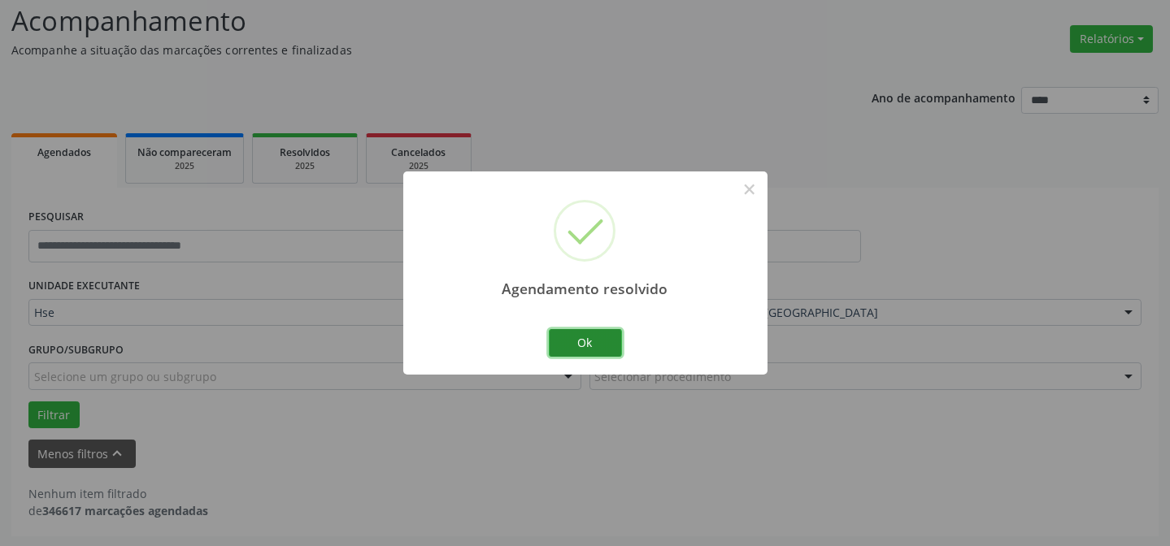
click at [590, 353] on button "Ok" at bounding box center [585, 343] width 73 height 28
